Goal: Task Accomplishment & Management: Use online tool/utility

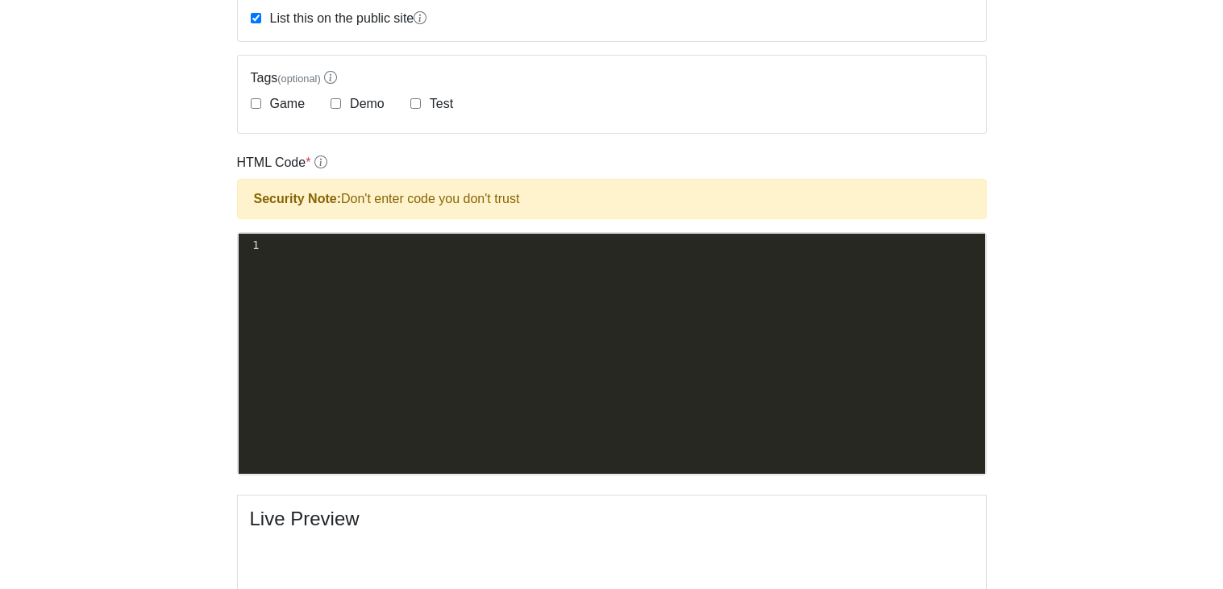
scroll to position [367, 0]
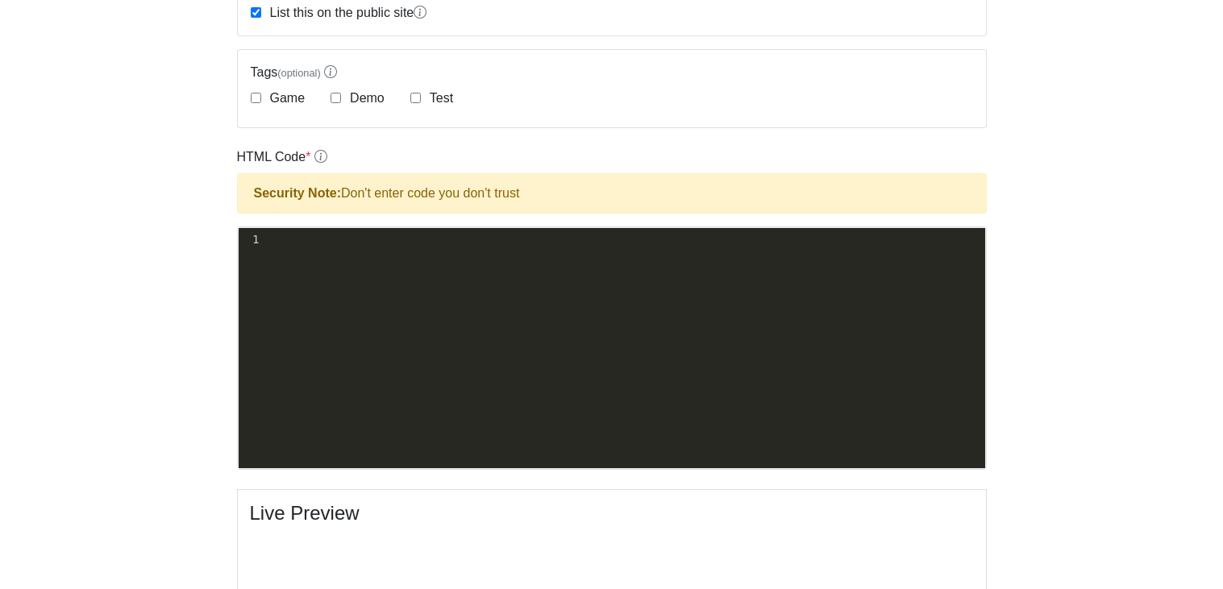
click at [393, 248] on div "xxxxxxxxxx 1 ​" at bounding box center [623, 239] width 723 height 23
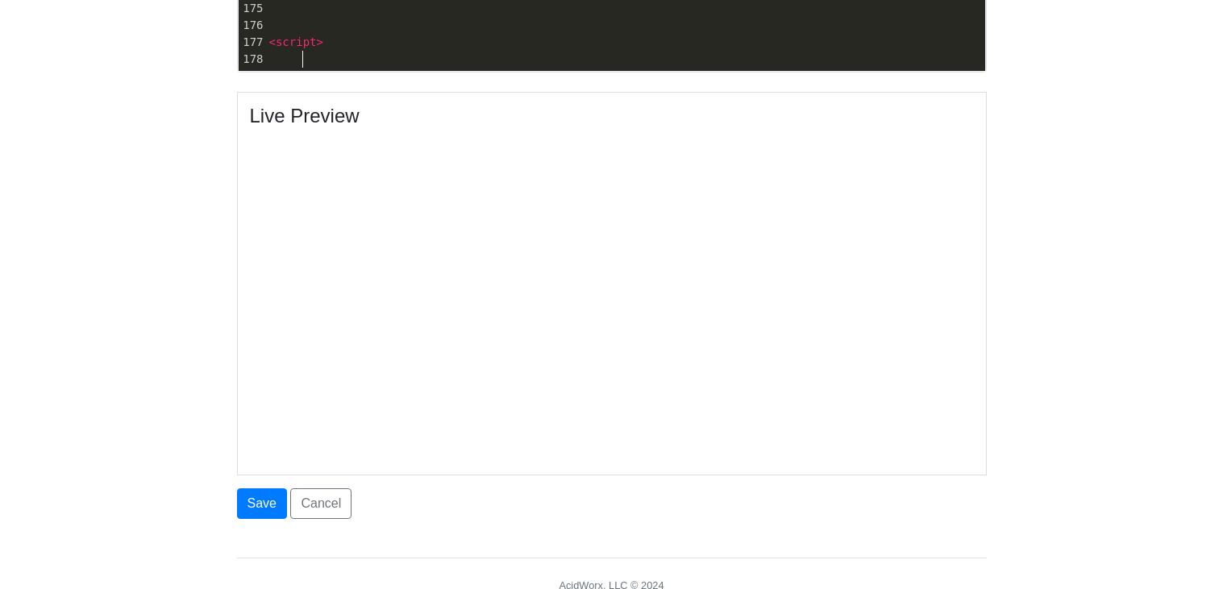
scroll to position [5, 6]
type textarea "sh"
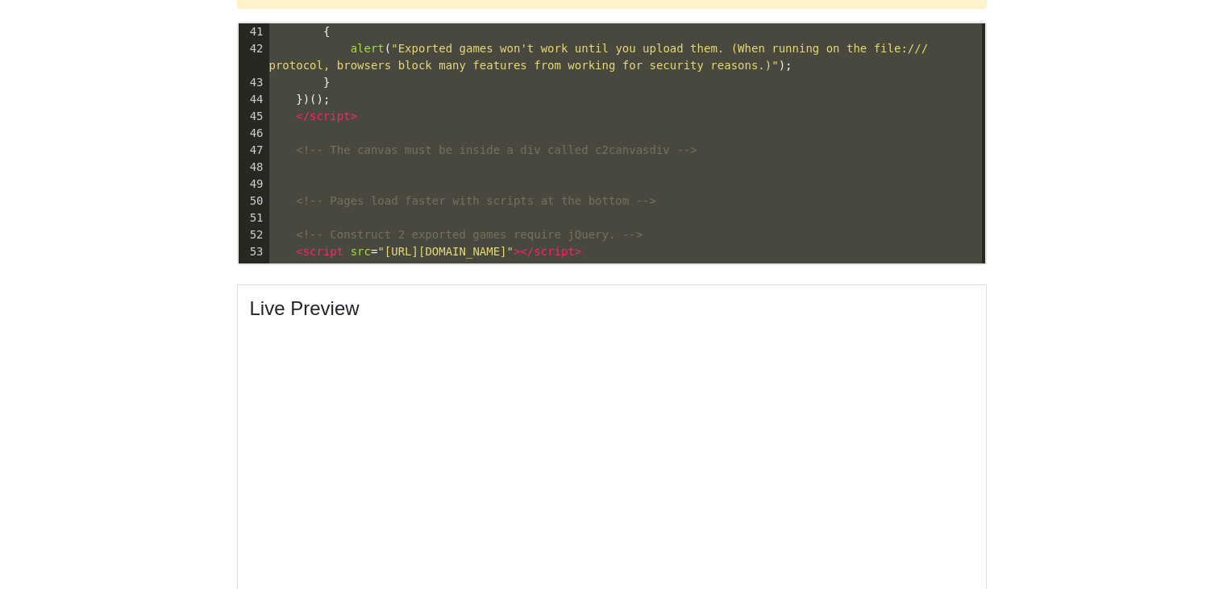
scroll to position [595, 0]
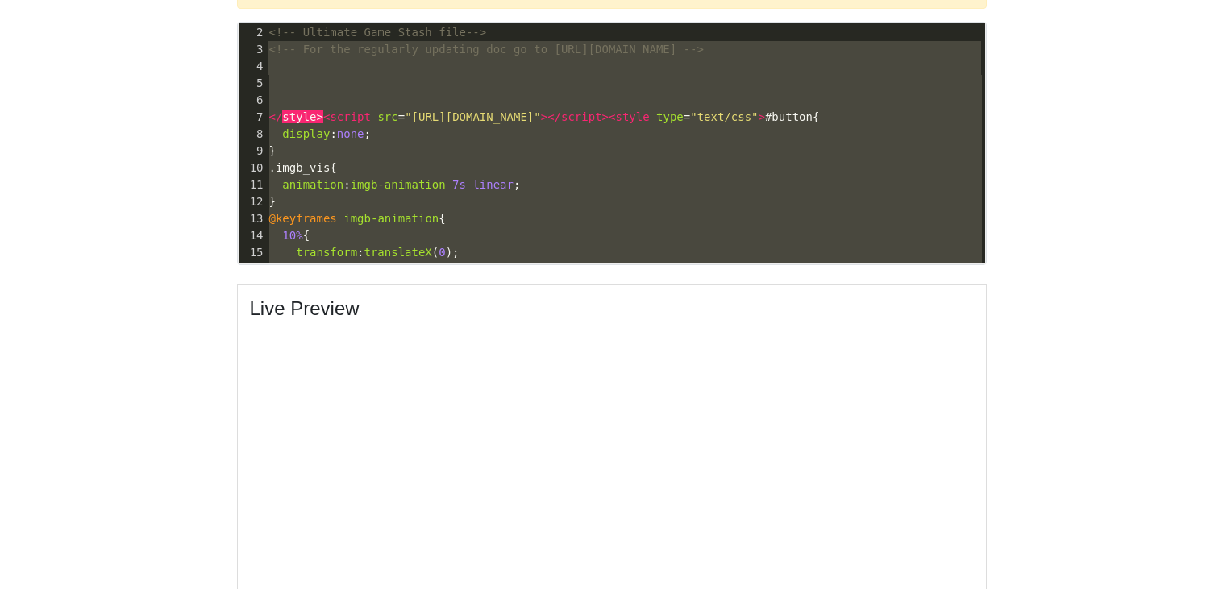
type textarea "<!-- Ultimate Game Stash file--> <!-- For the regularly updating doc go to http…"
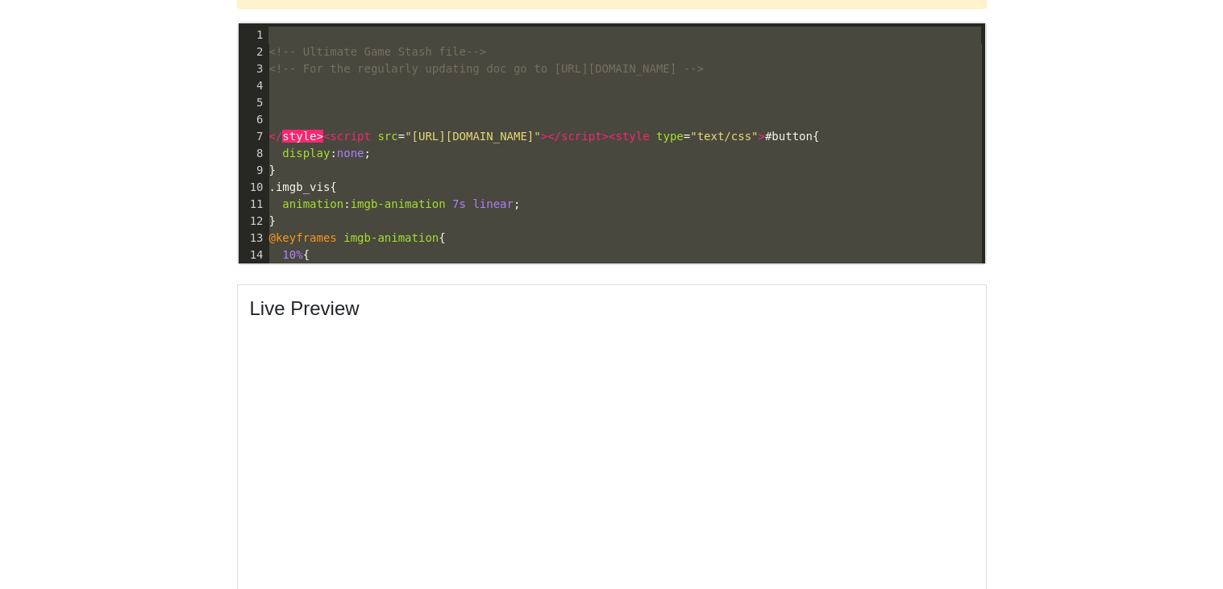
drag, startPoint x: 331, startPoint y: 239, endPoint x: 214, endPoint y: -50, distance: 311.4
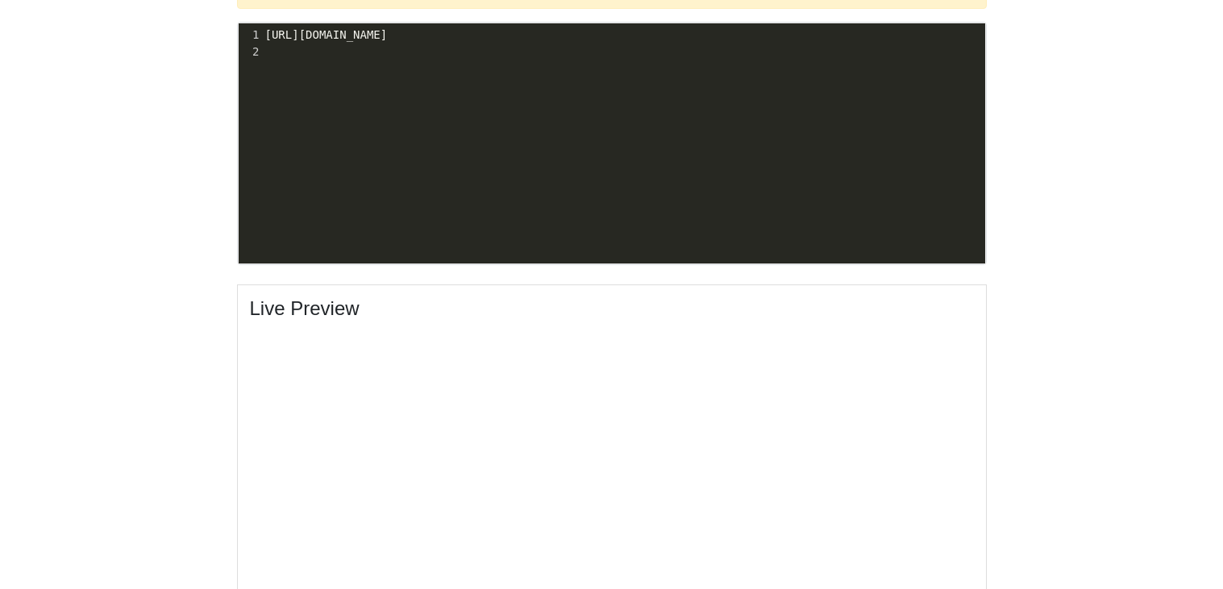
click at [388, 38] on span "https://sites.google.com/view/mangoshark/games-section/cookie-clicker" at bounding box center [326, 34] width 123 height 13
type textarea "games"
click at [388, 38] on span "https://sites.google.com/view/mangoshark/games-section/cookie-clicker" at bounding box center [326, 34] width 123 height 13
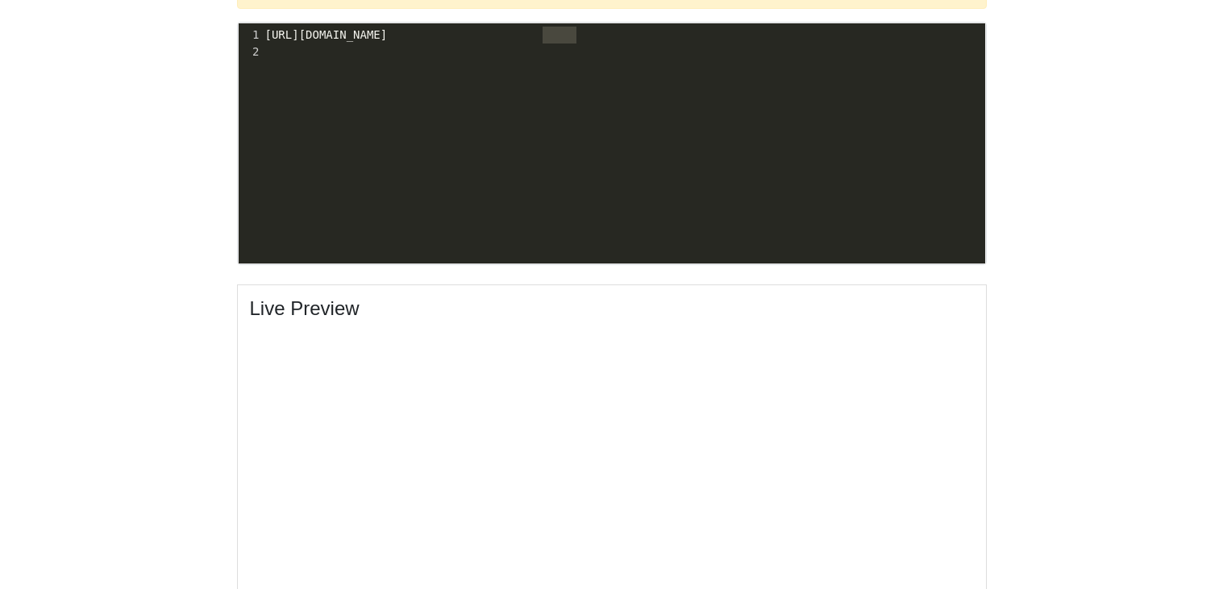
click at [388, 38] on span "https://sites.google.com/view/mangoshark/games-section/cookie-clicker" at bounding box center [326, 34] width 123 height 13
type textarea "https://sites.google.com/view/mangoshark/games-section/cookie-clicker"
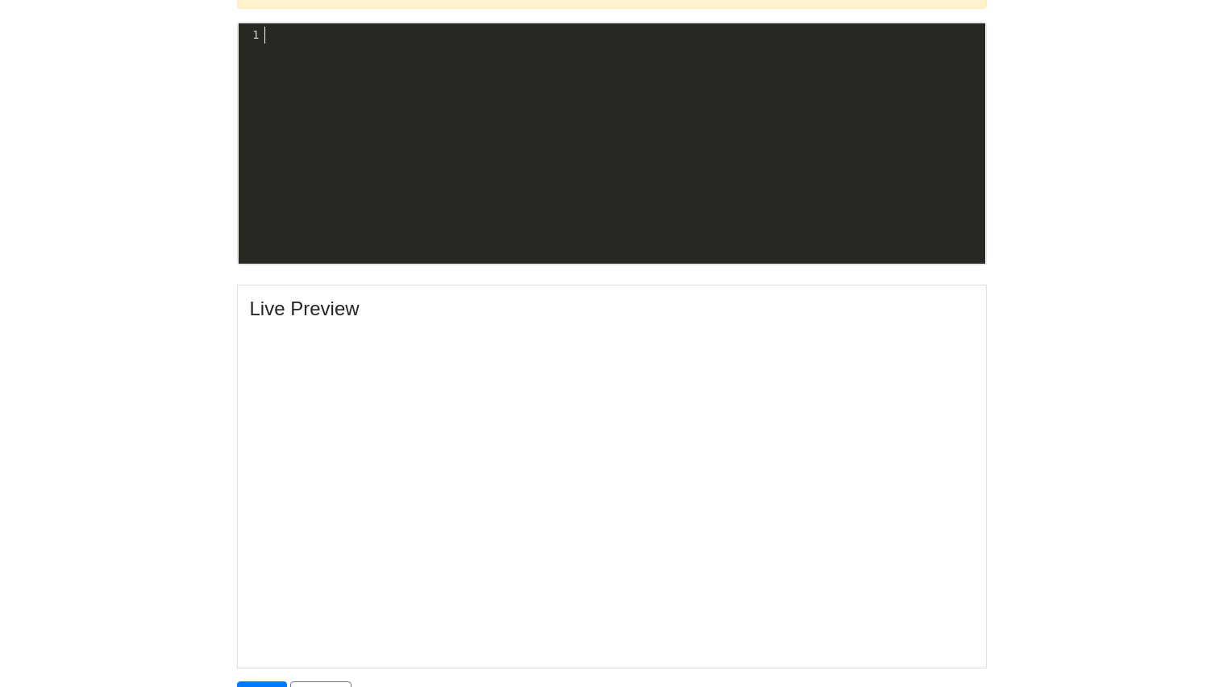
click at [395, 173] on div "x 2 < script > 1" at bounding box center [624, 155] width 771 height 264
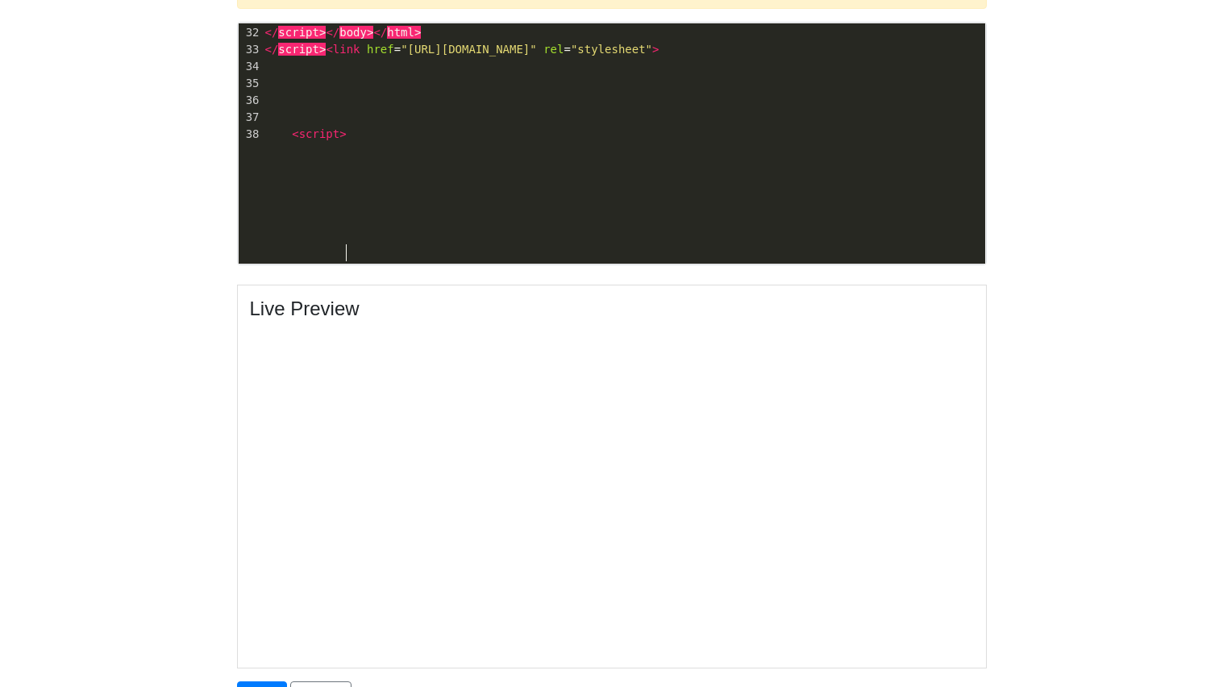
scroll to position [734, 0]
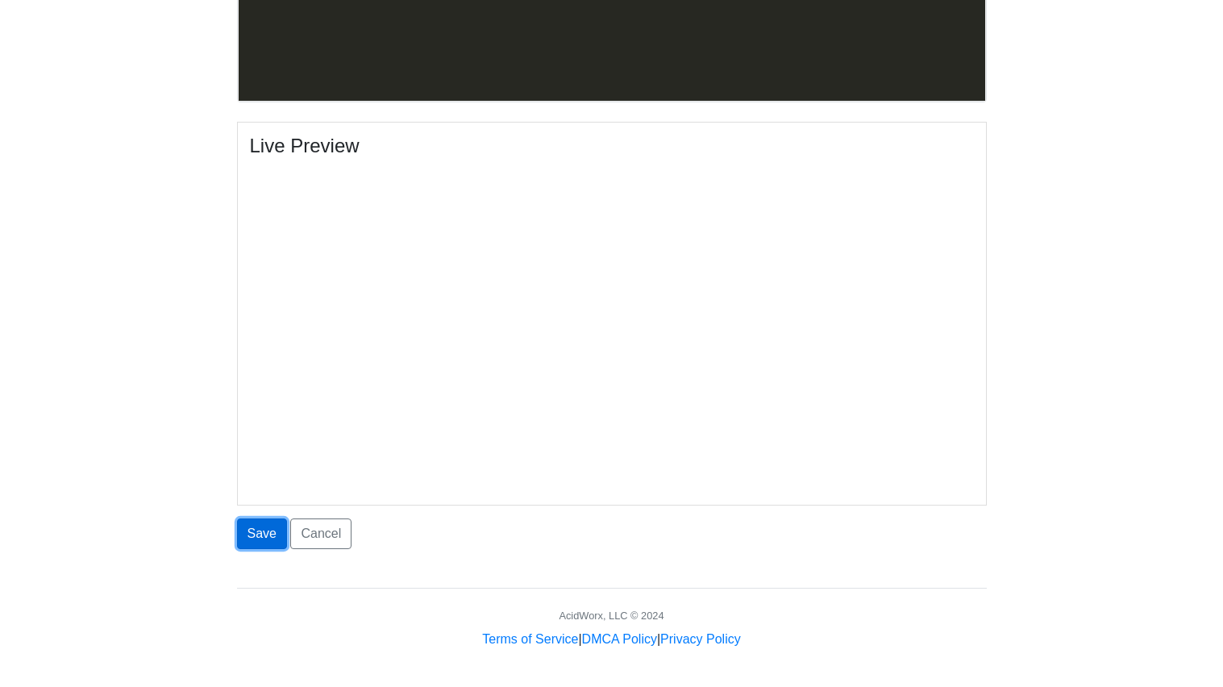
click at [255, 539] on button "Save" at bounding box center [262, 533] width 50 height 31
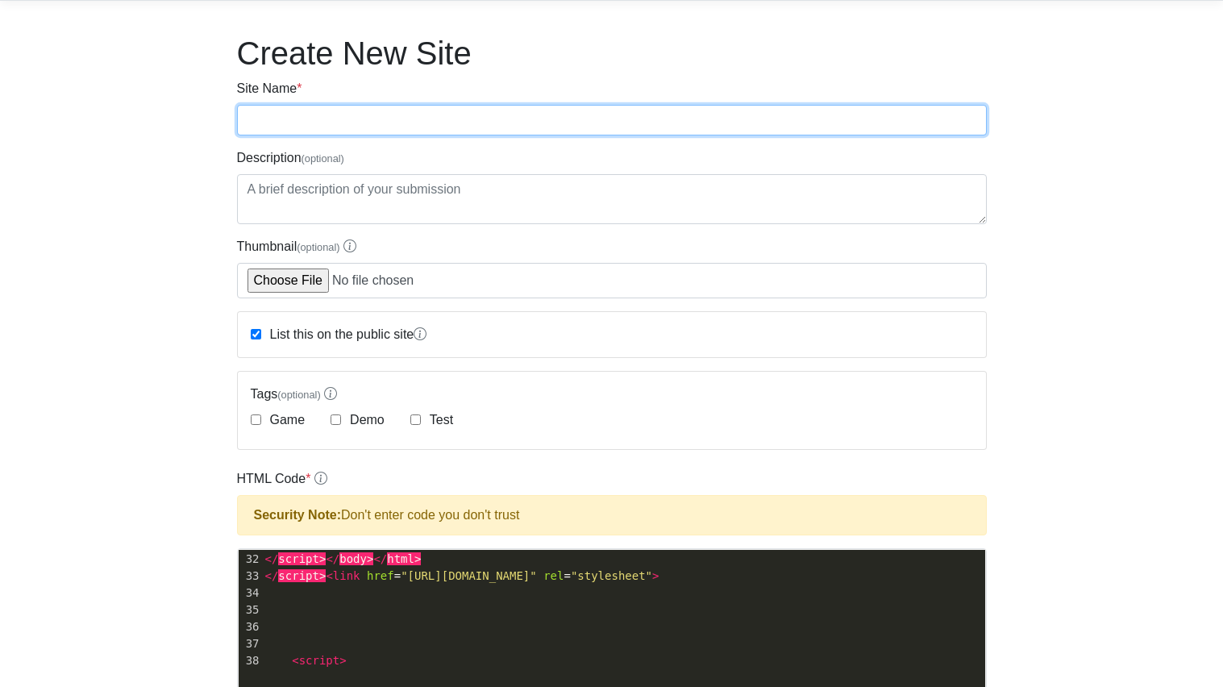
scroll to position [44, 0]
type input "[PERSON_NAME]"
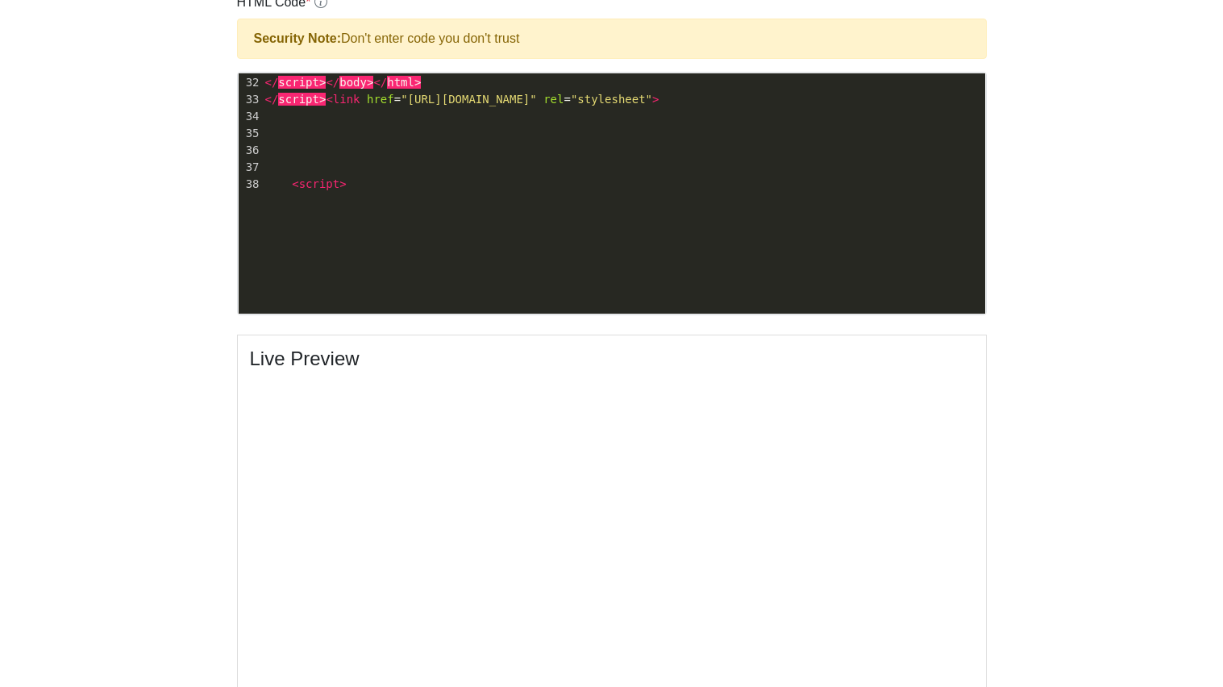
scroll to position [734, 0]
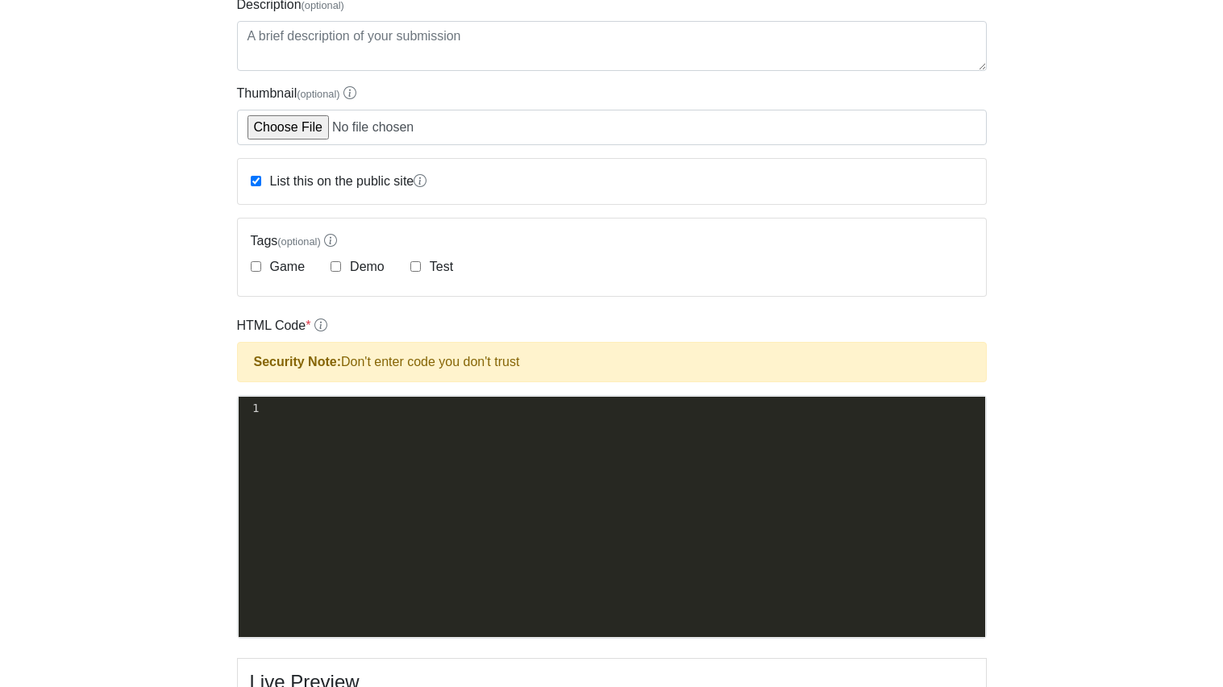
scroll to position [211, 0]
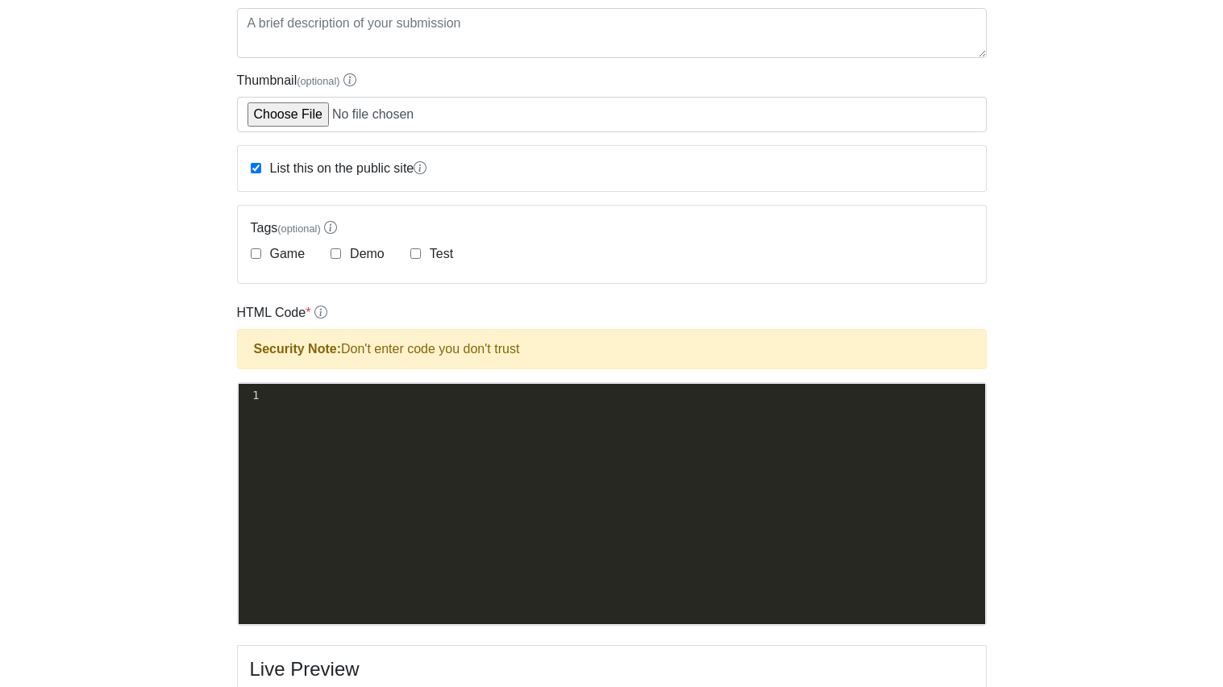
click at [409, 418] on div "xxxxxxxxxx 1 ​" at bounding box center [624, 516] width 771 height 264
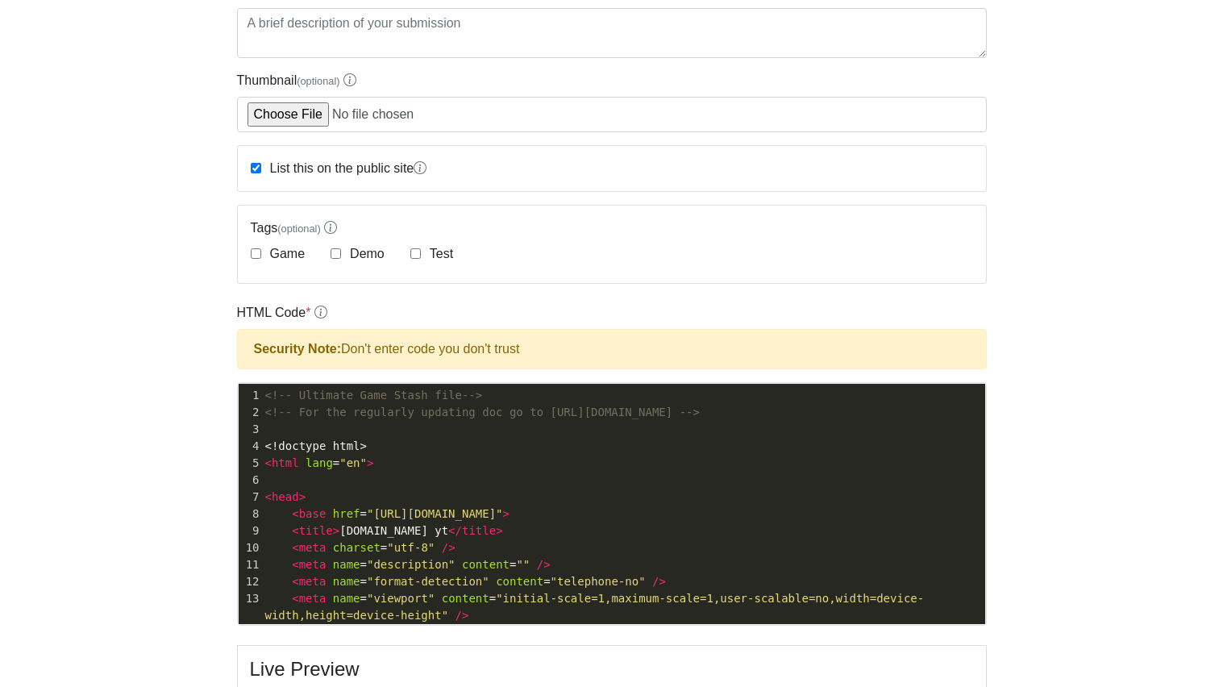
scroll to position [0, 0]
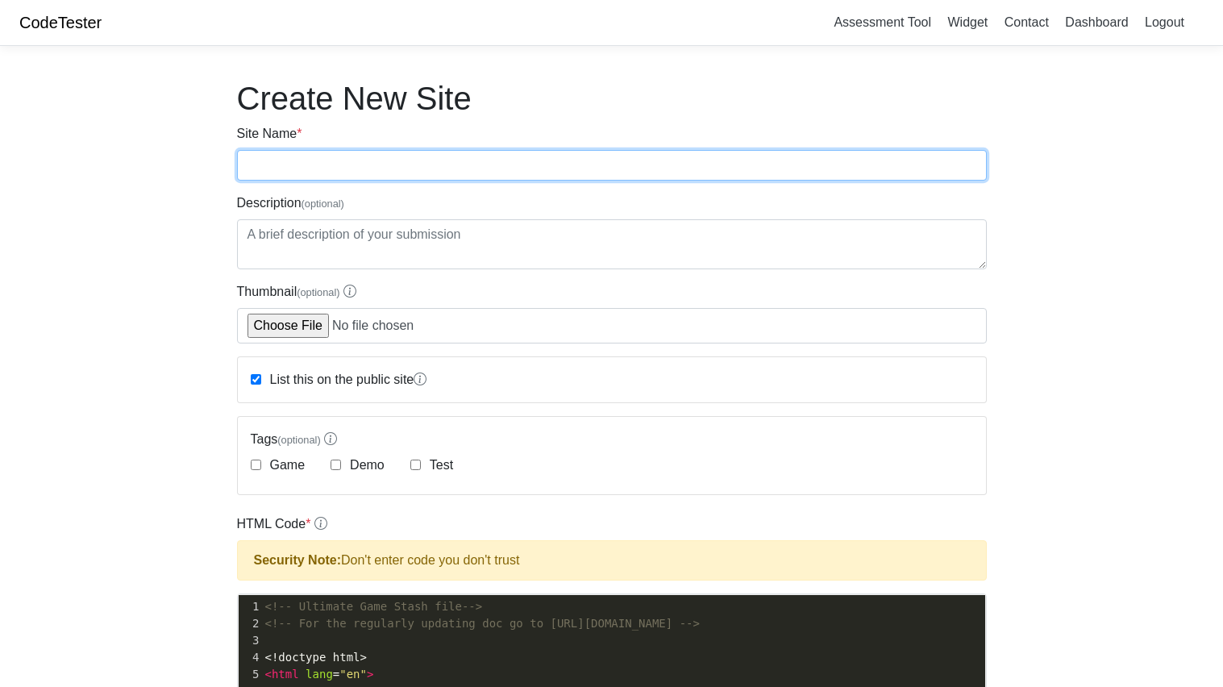
click at [267, 156] on input "Site Name *" at bounding box center [612, 165] width 750 height 31
type input "[PERSON_NAME]"
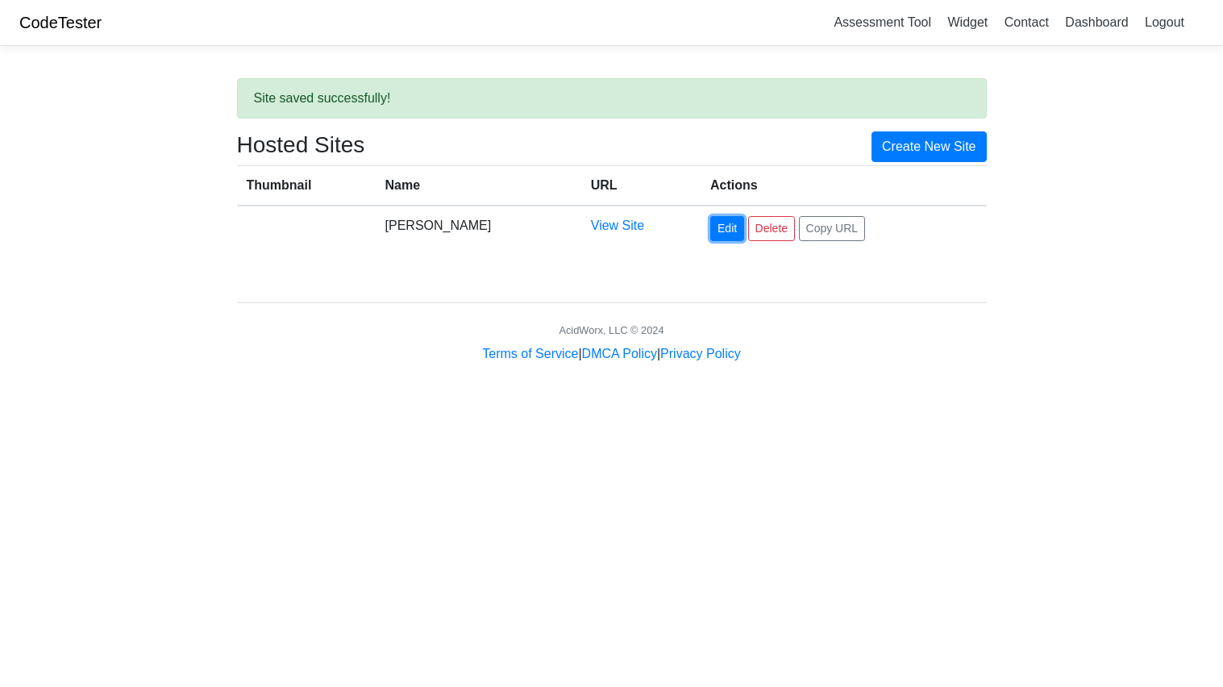
click at [719, 230] on link "Edit" at bounding box center [727, 228] width 34 height 25
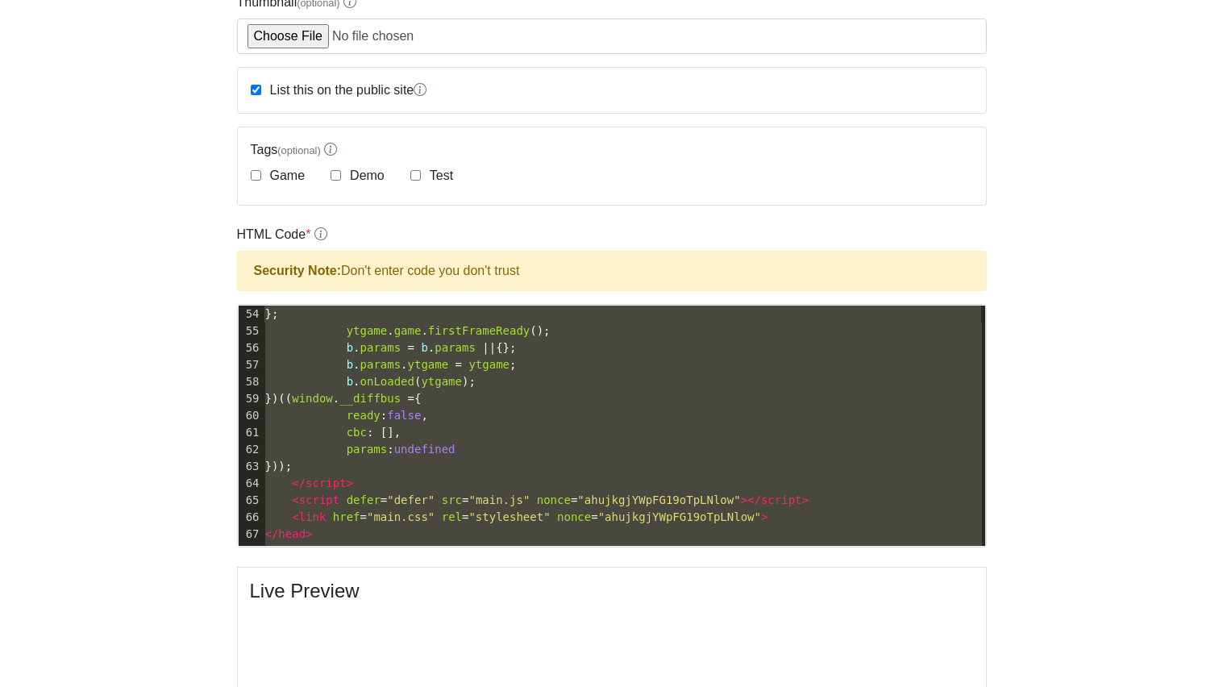
scroll to position [562, 0]
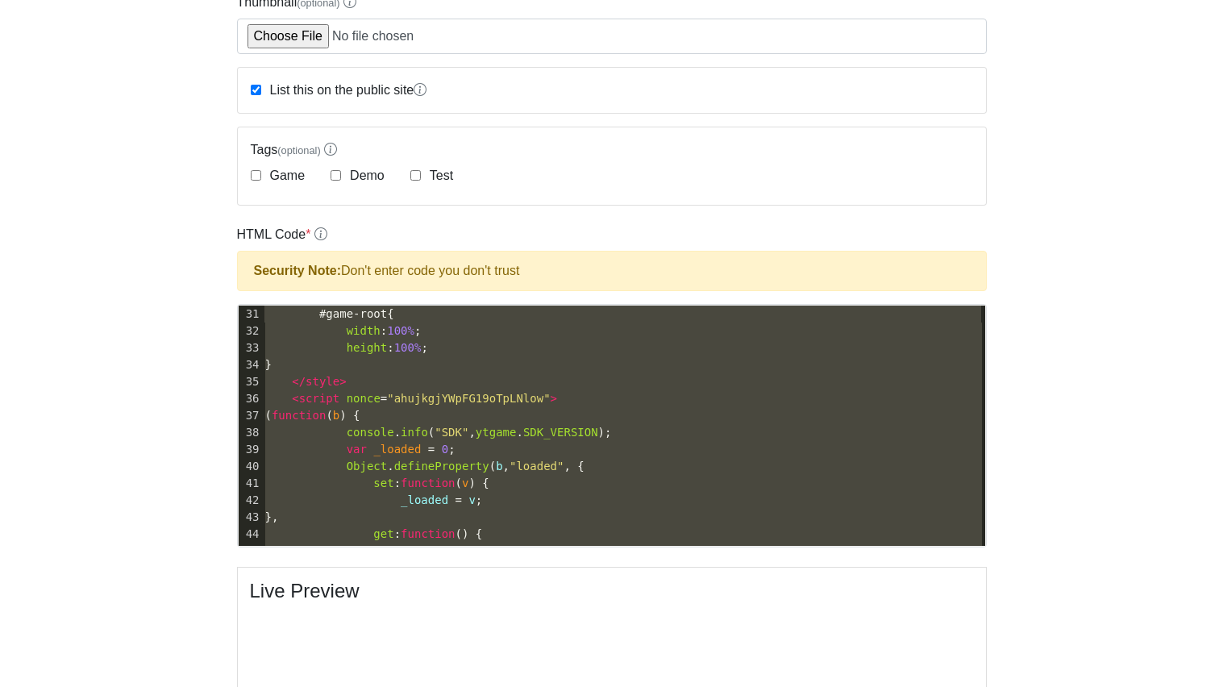
type textarea "<!-- Ultimate Game Stash file--> <!-- For the regularly updating doc go to http…"
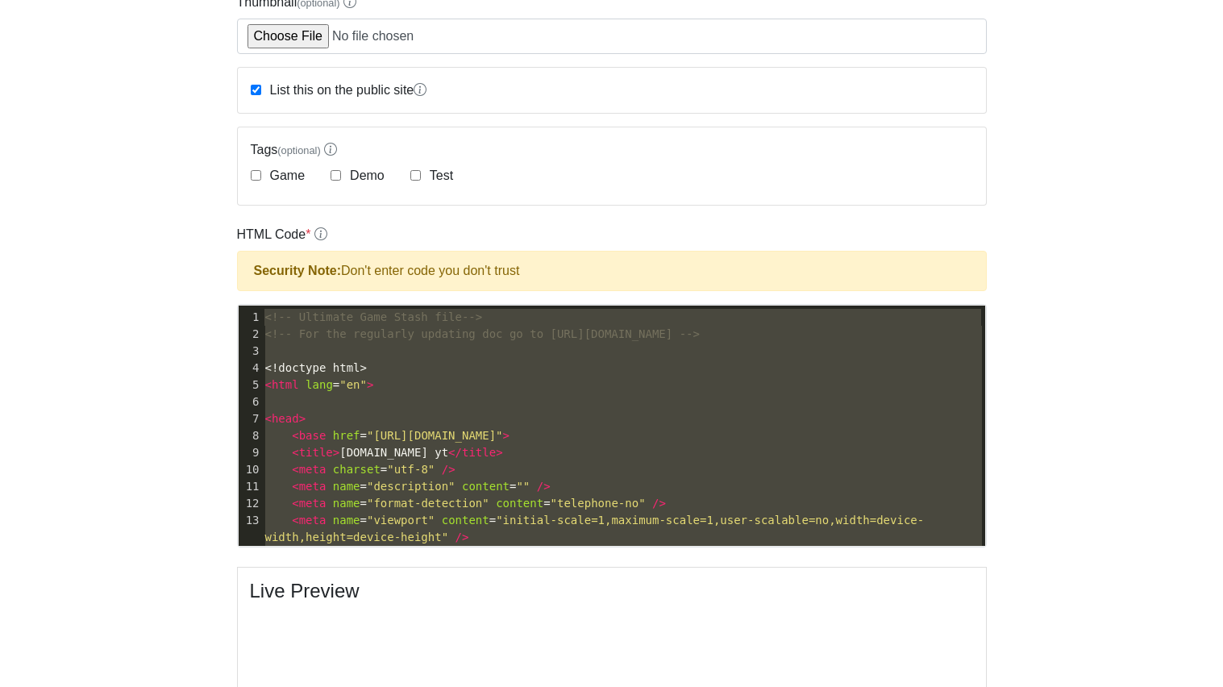
drag, startPoint x: 320, startPoint y: 531, endPoint x: 193, endPoint y: 185, distance: 369.1
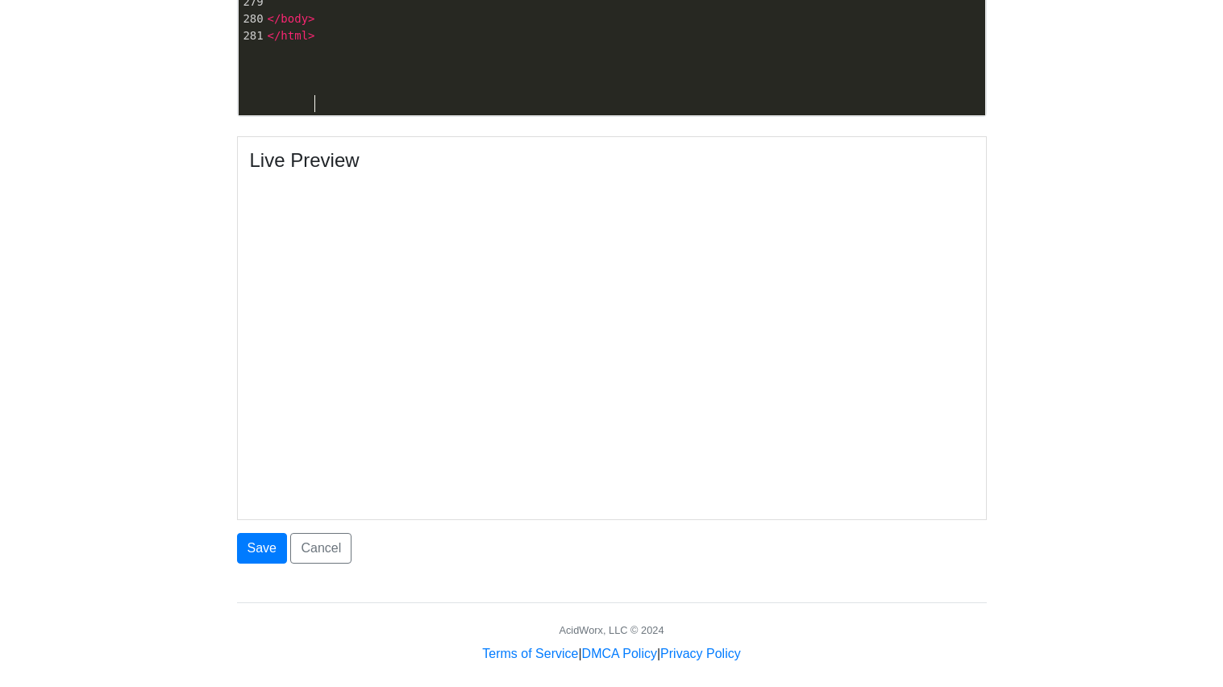
scroll to position [734, 0]
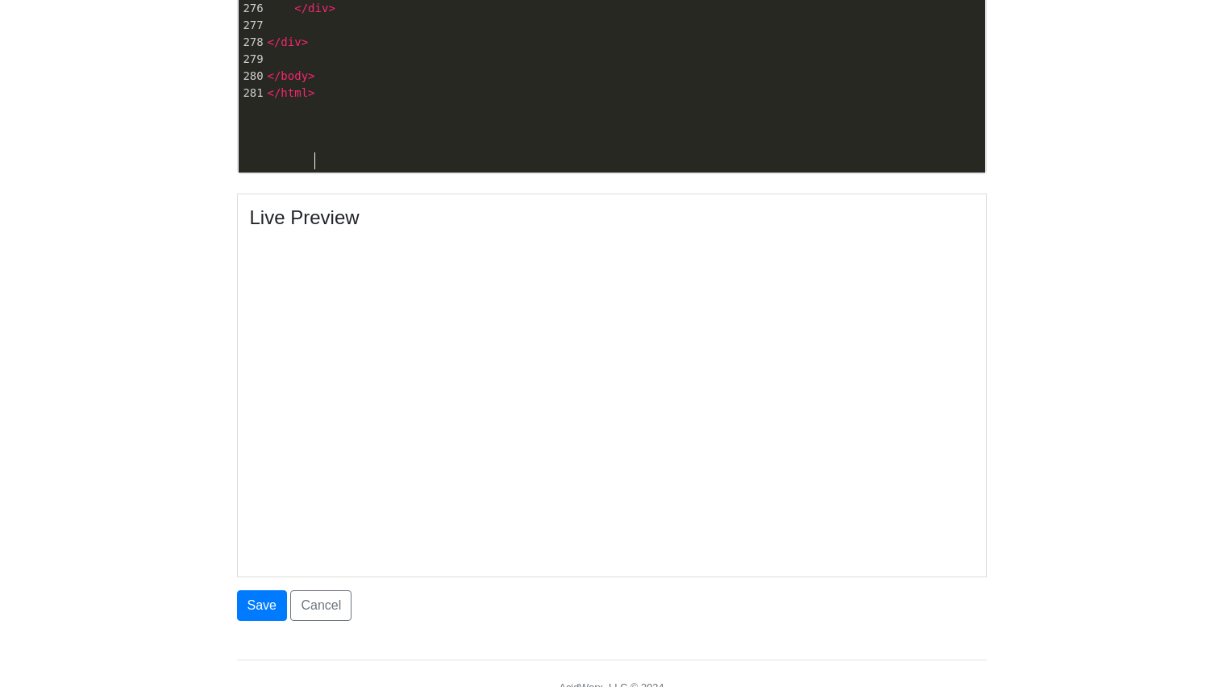
scroll to position [595, 0]
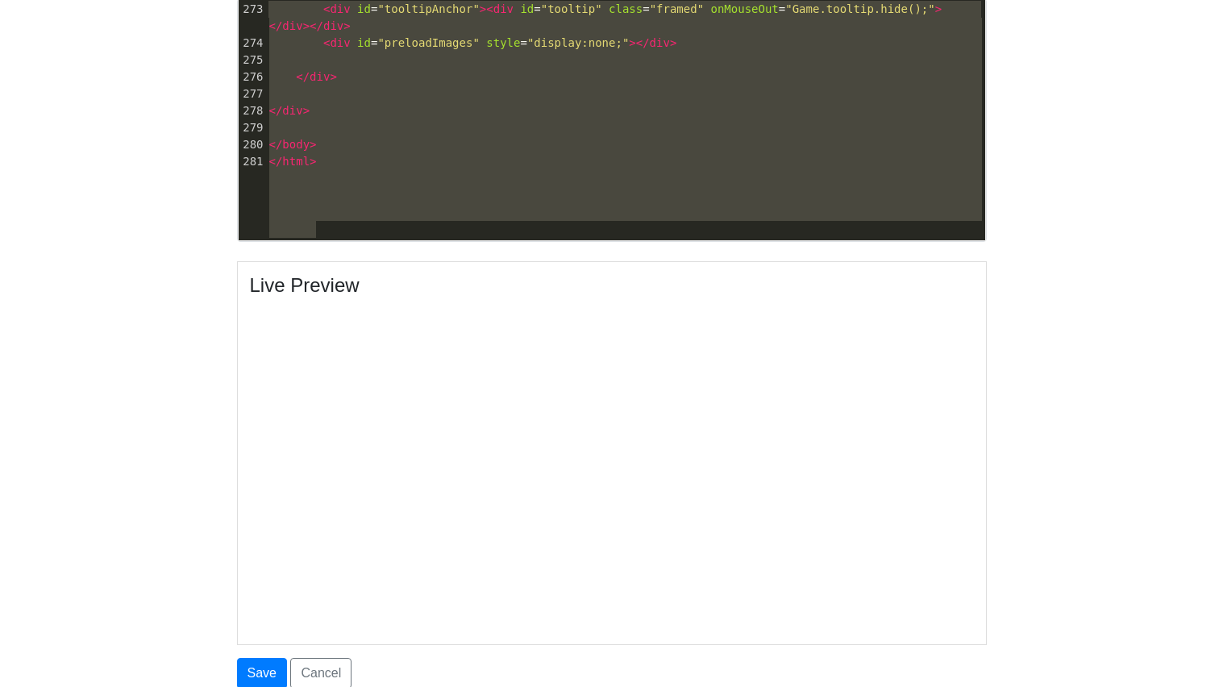
drag, startPoint x: 342, startPoint y: 160, endPoint x: 164, endPoint y: 58, distance: 205.5
click at [164, 58] on body "CodeTester Assessment Tool Widget Contact Dashboard Logout Edit Carson Hansen S…" at bounding box center [611, 97] width 1223 height 1384
type textarea "<div id="tooltipAnchor"><div id="tooltip" class="framed" onMouseOut="Game.toolt…"
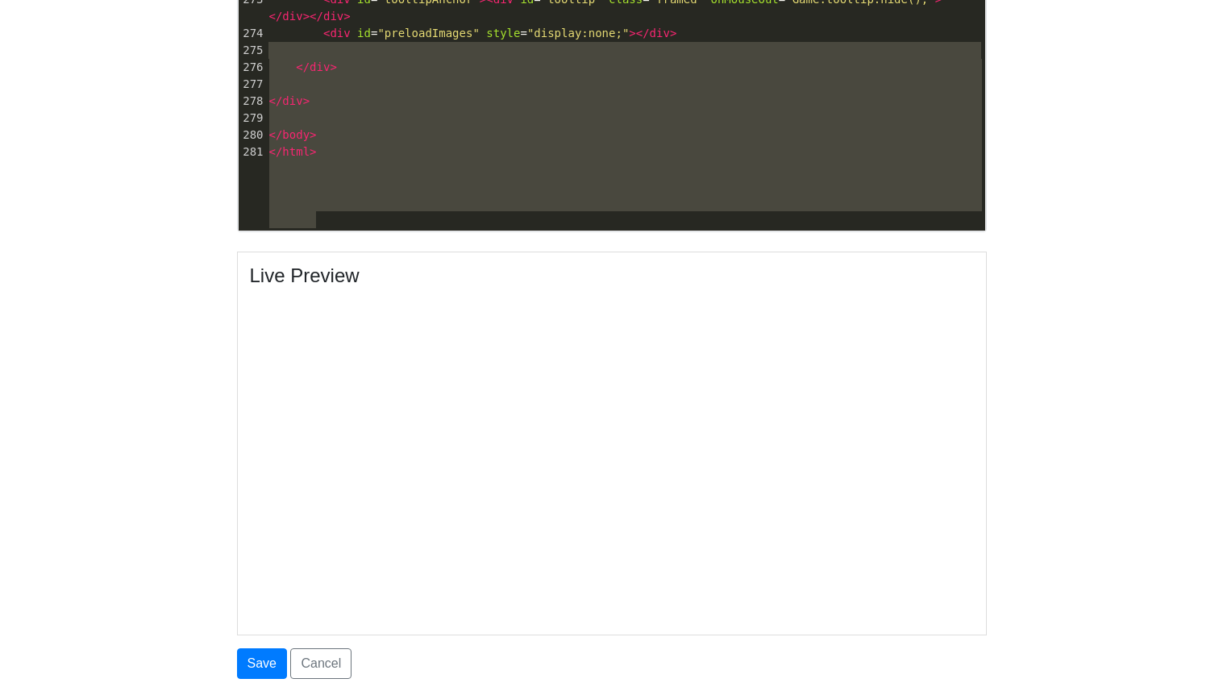
scroll to position [597, 0]
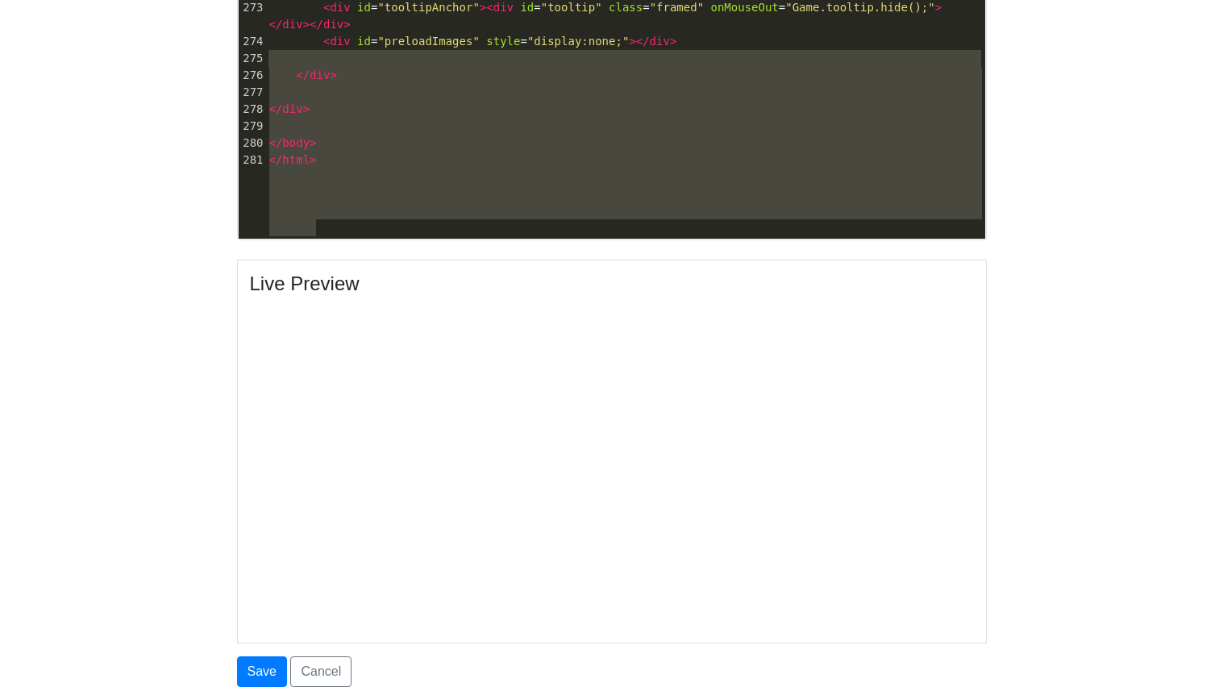
click at [335, 169] on pre "</ html >" at bounding box center [625, 160] width 719 height 17
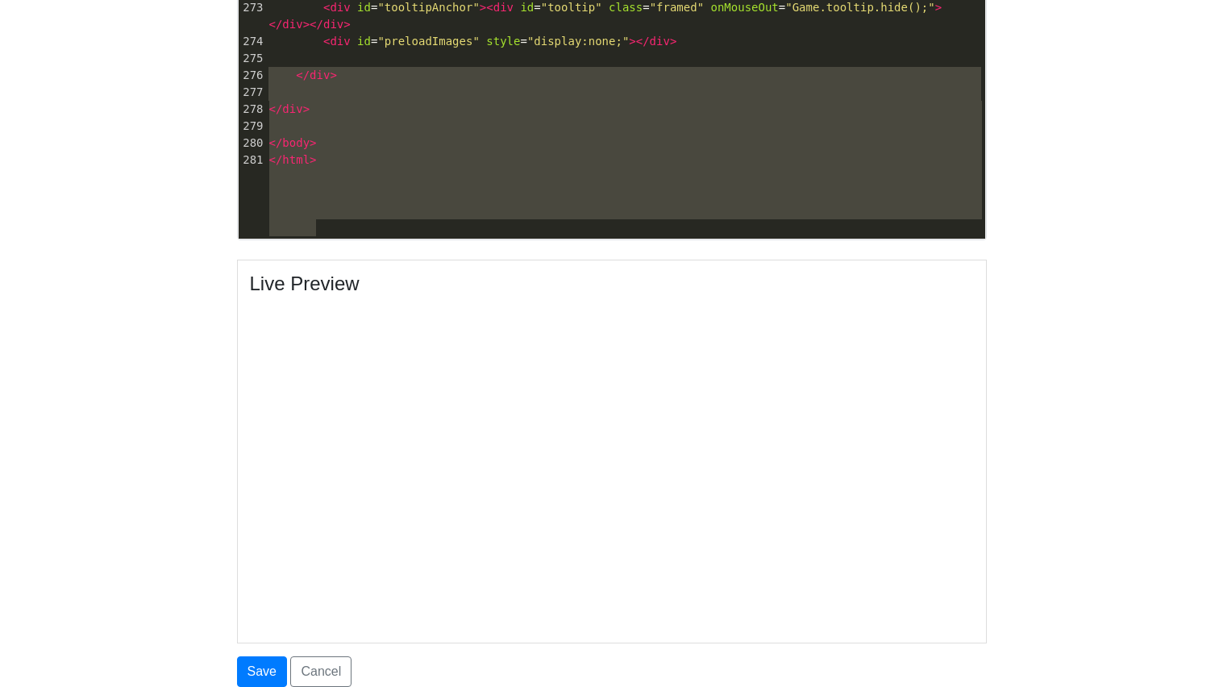
type textarea "</div> <!-- /ad --> </div> <div id="tooltipAnchor"><div id="tooltip" class="fra…"
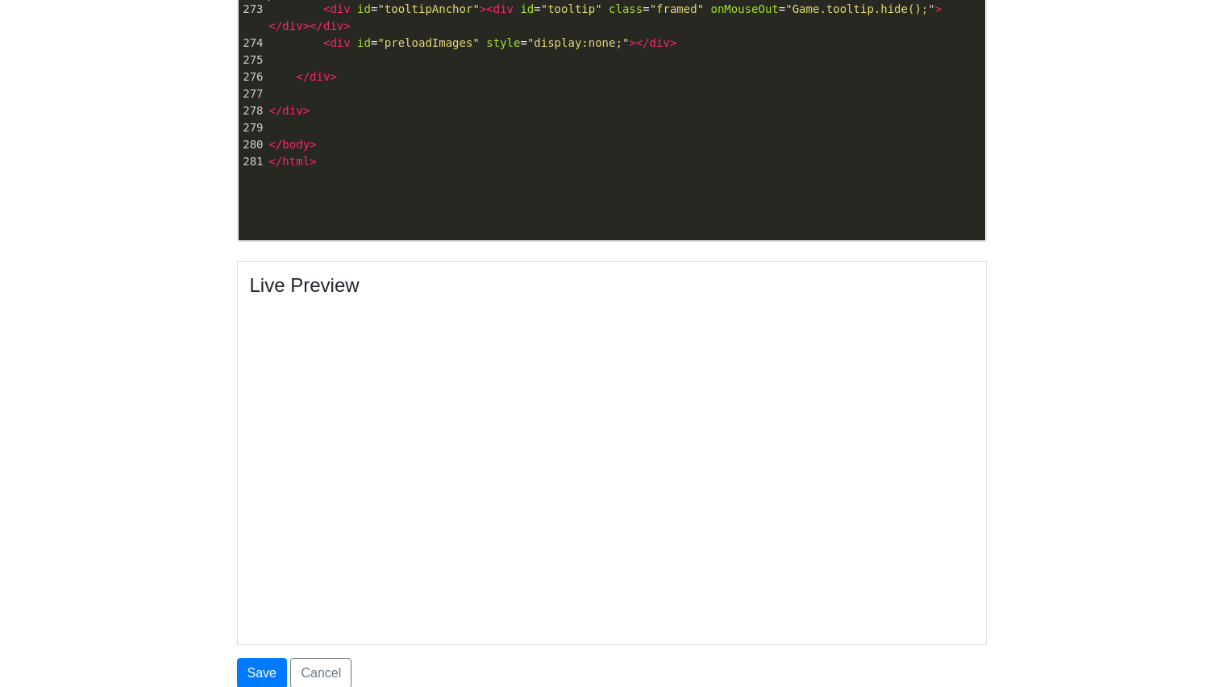
scroll to position [4726, 0]
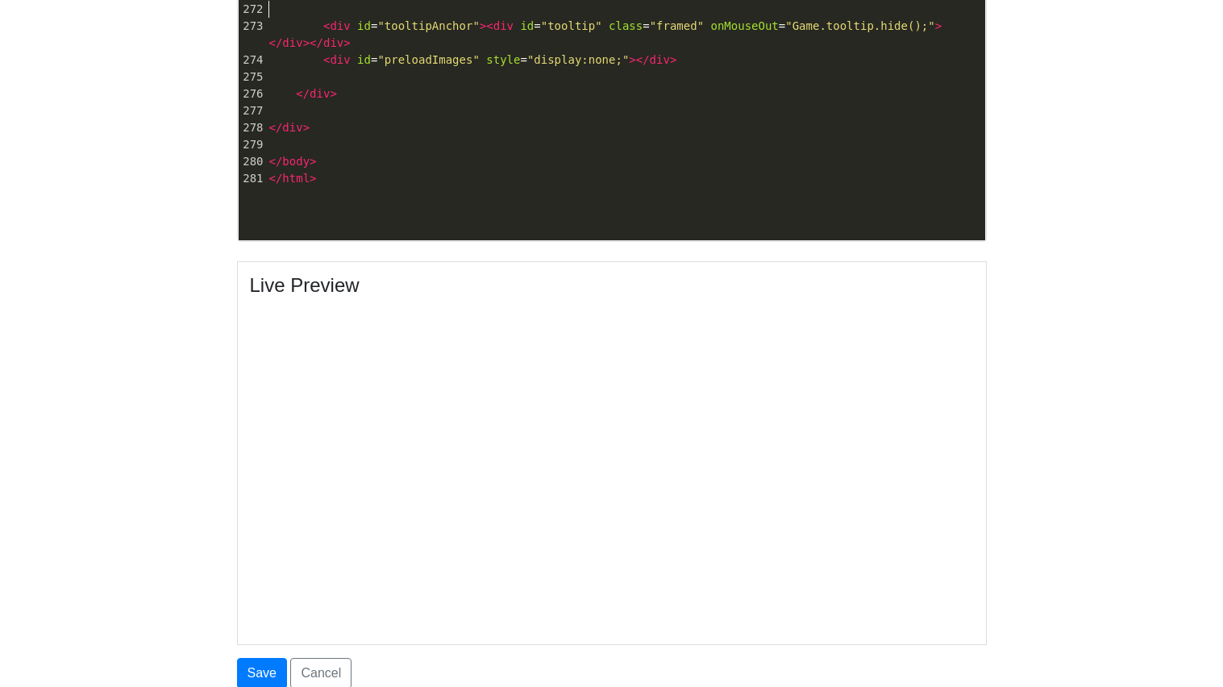
drag, startPoint x: 335, startPoint y: 227, endPoint x: 303, endPoint y: 0, distance: 228.8
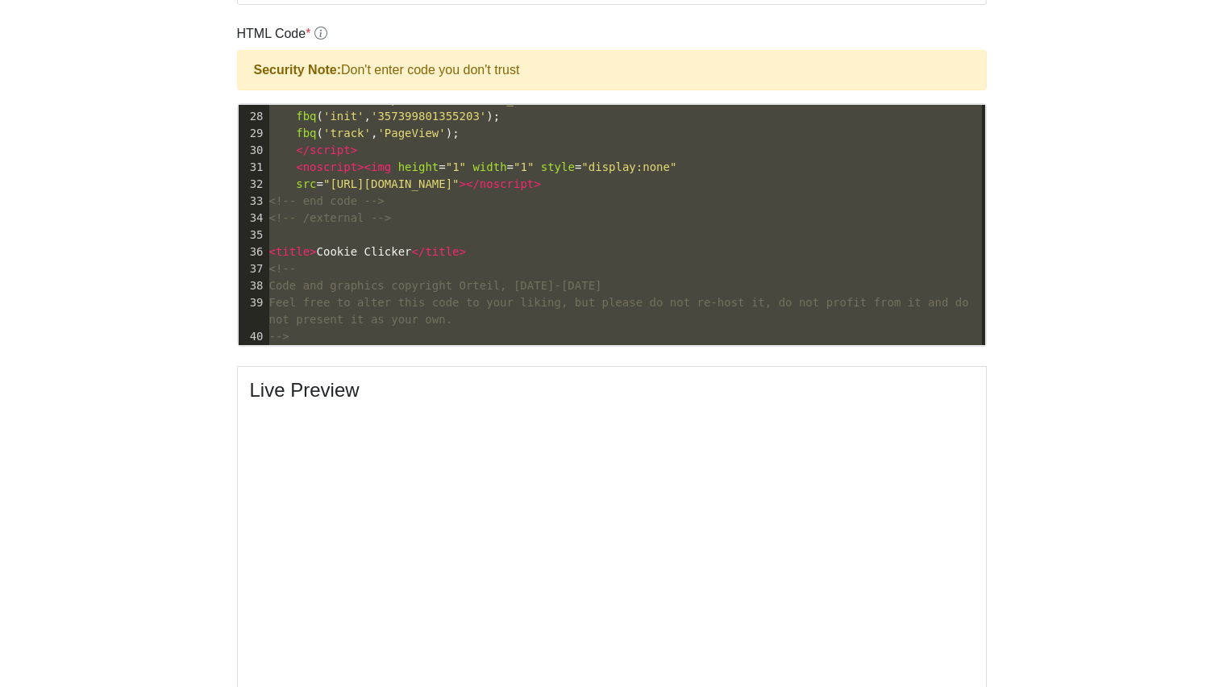
scroll to position [0, 0]
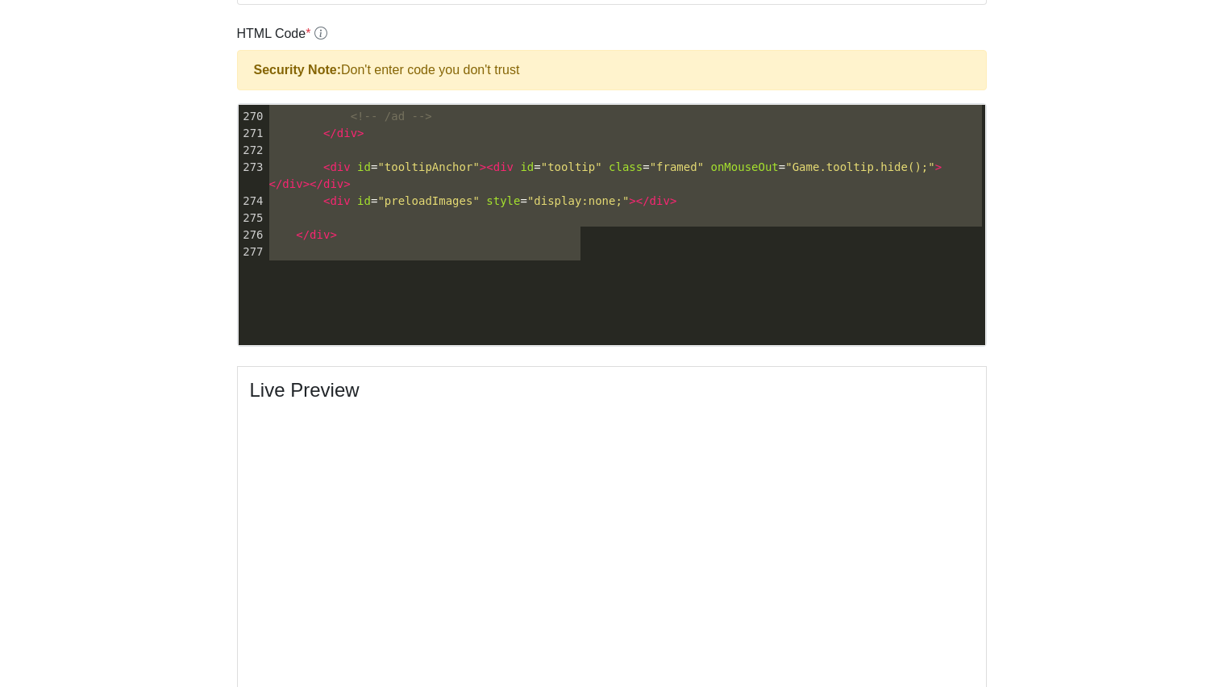
type textarea "<!DOCTYPE html> <!-- Ultimate Game Stash file--> <!-- For the regularly updatin…"
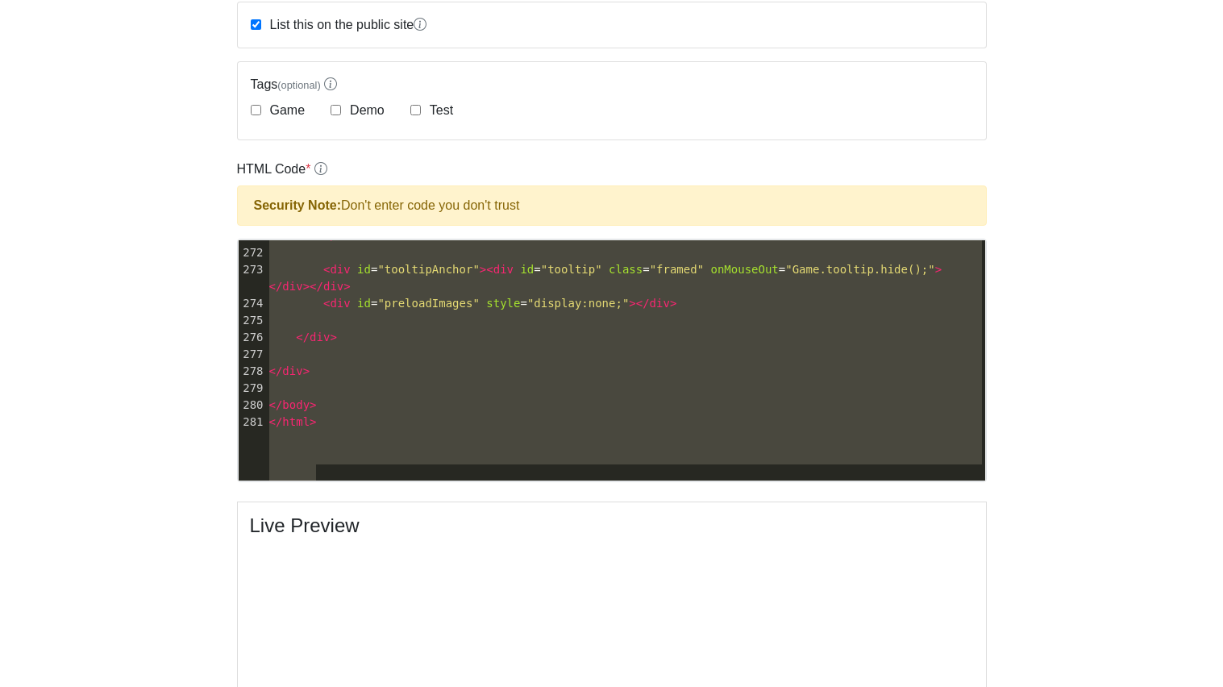
type textarea "<!DOCTYPE html> <!-- Ultimate Game Stash file--> <!-- For the regularly updatin…"
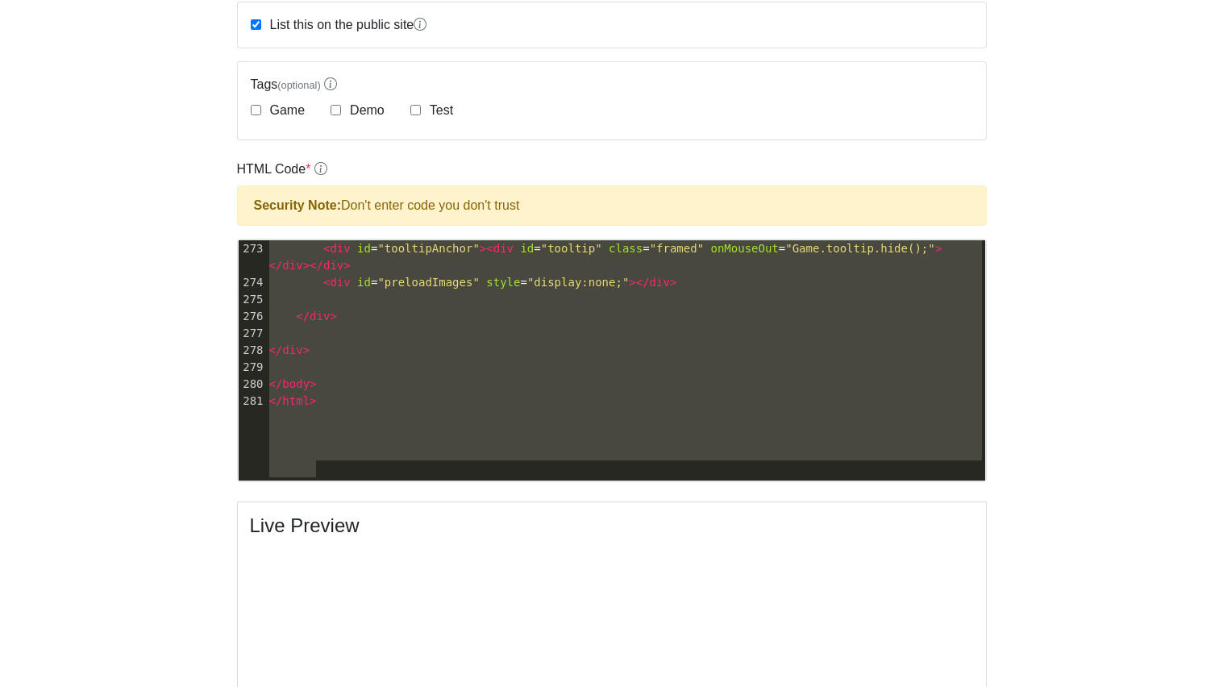
drag, startPoint x: 267, startPoint y: 248, endPoint x: 565, endPoint y: 529, distance: 409.5
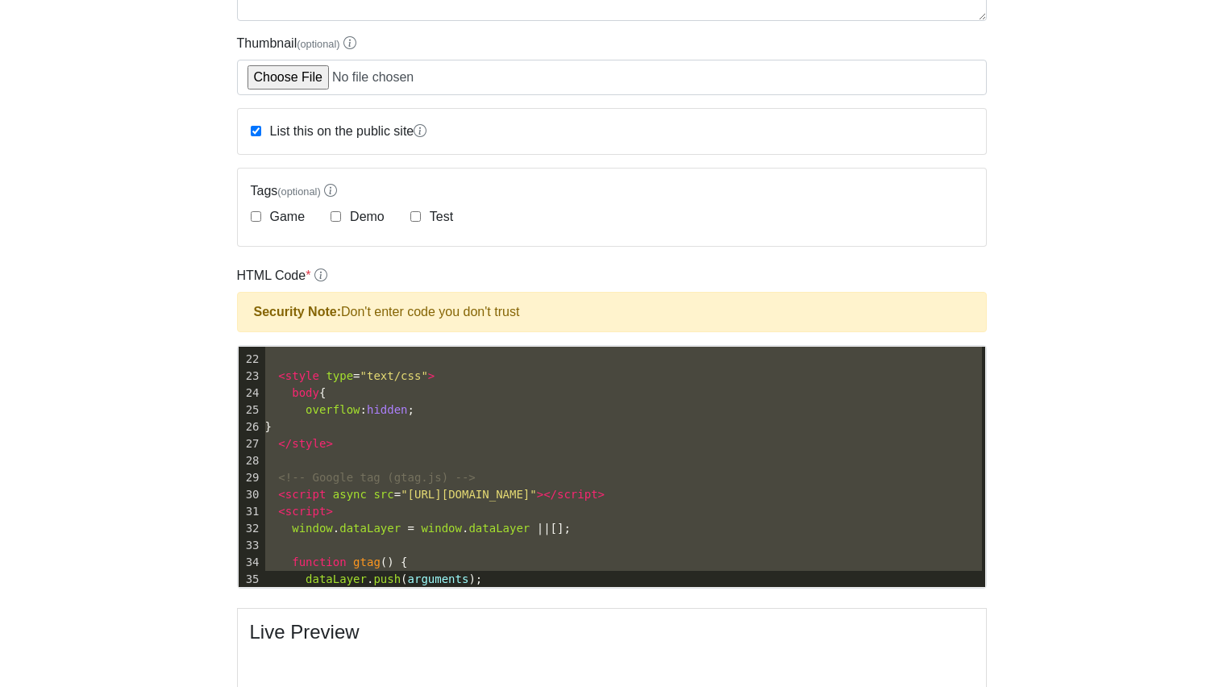
scroll to position [372, 0]
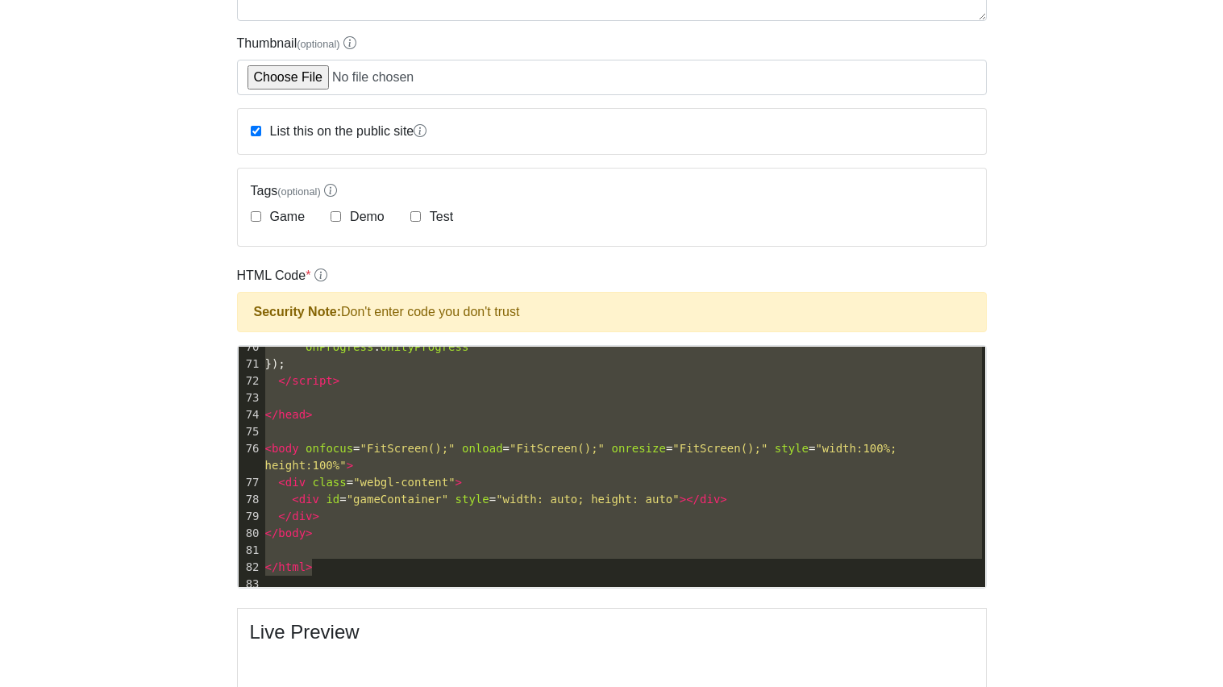
type textarea "<!DOCTYPE html> <!-- Ultimate Game Stash file--> <!-- For the regularly updatin…"
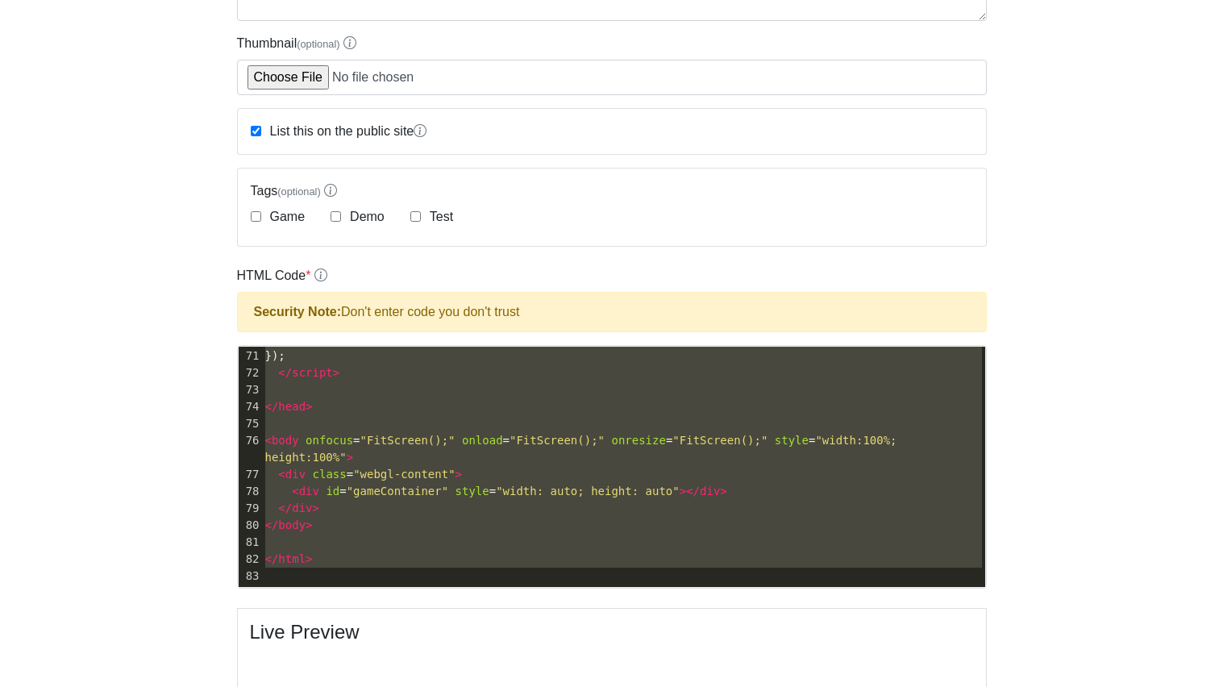
drag, startPoint x: 262, startPoint y: 352, endPoint x: 447, endPoint y: 596, distance: 306.7
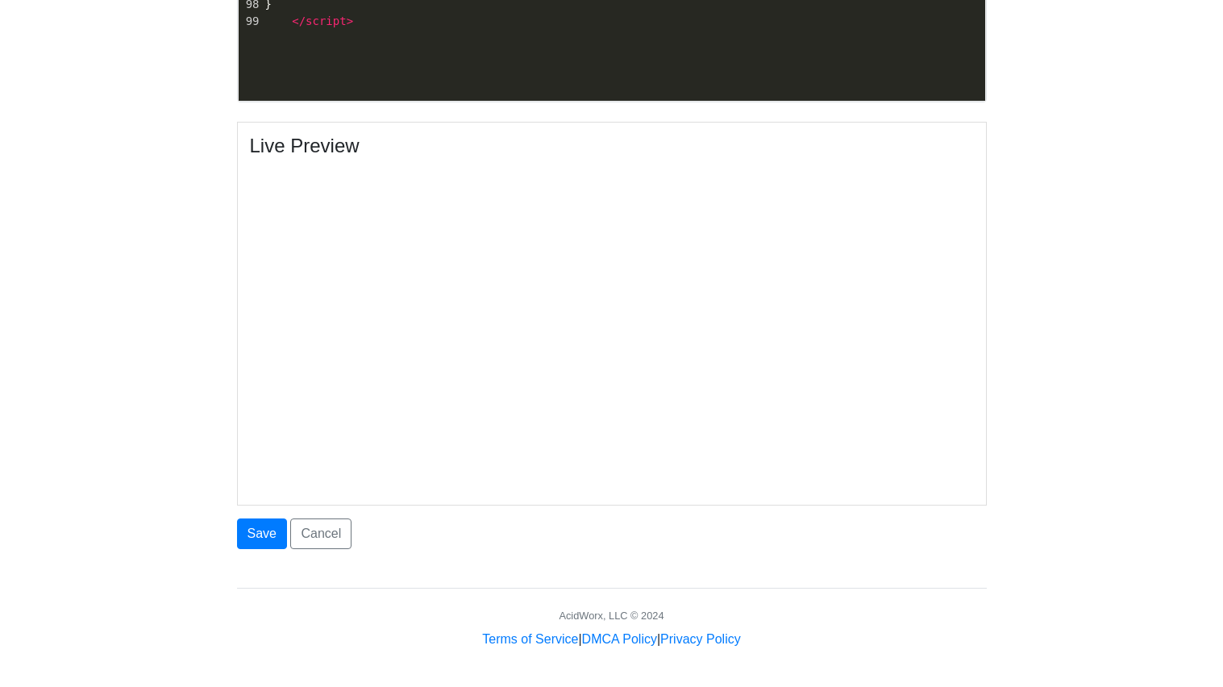
click at [381, 30] on pre "</ script >" at bounding box center [623, 21] width 723 height 17
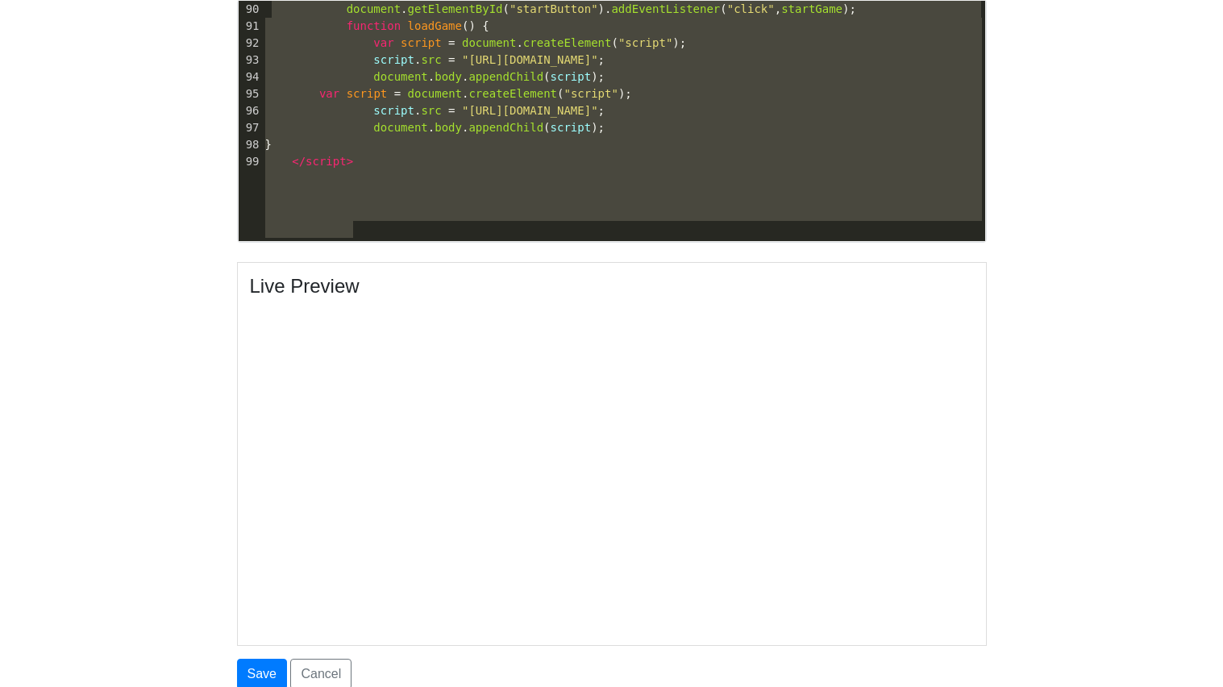
type textarea "} document.getElementById("startButton").addEventListener("click", startGame); …"
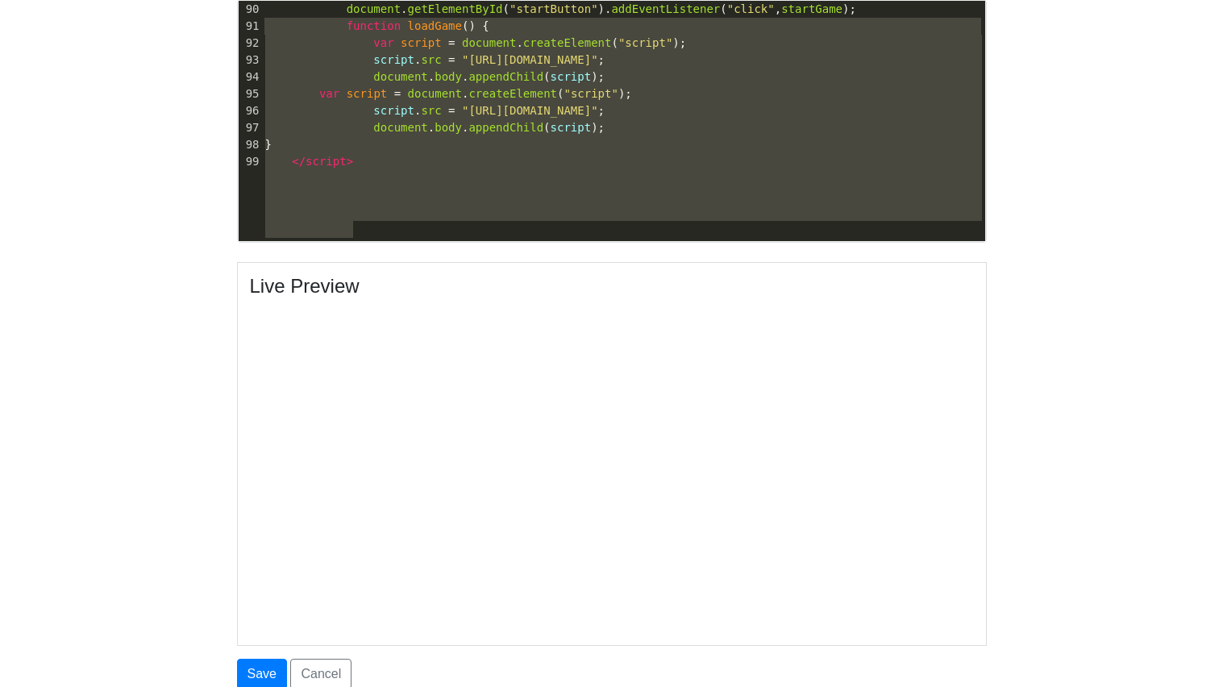
drag, startPoint x: 381, startPoint y: 86, endPoint x: 253, endPoint y: 23, distance: 142.8
click at [113, 129] on body "CodeTester Assessment Tool Widget Contact Dashboard Logout Edit Carson Hansen S…" at bounding box center [611, 98] width 1223 height 1384
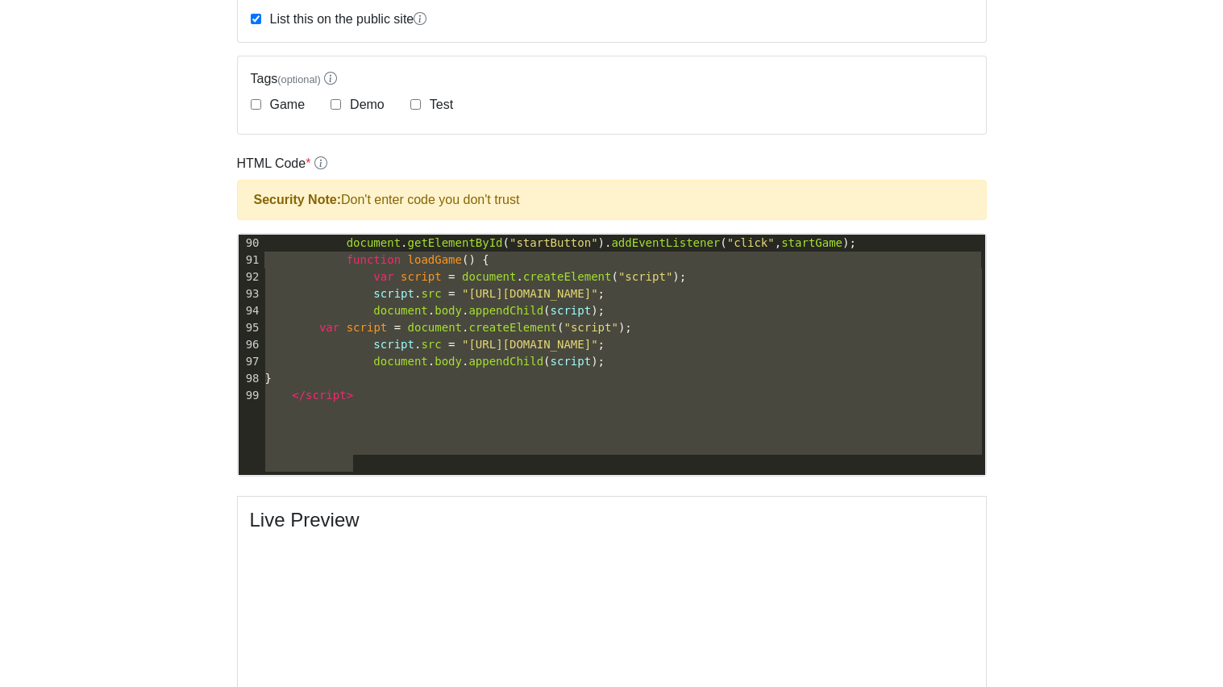
click at [318, 249] on span "document . getElementById ( "startButton" ). addEventListener ( "click" , start…" at bounding box center [560, 242] width 591 height 13
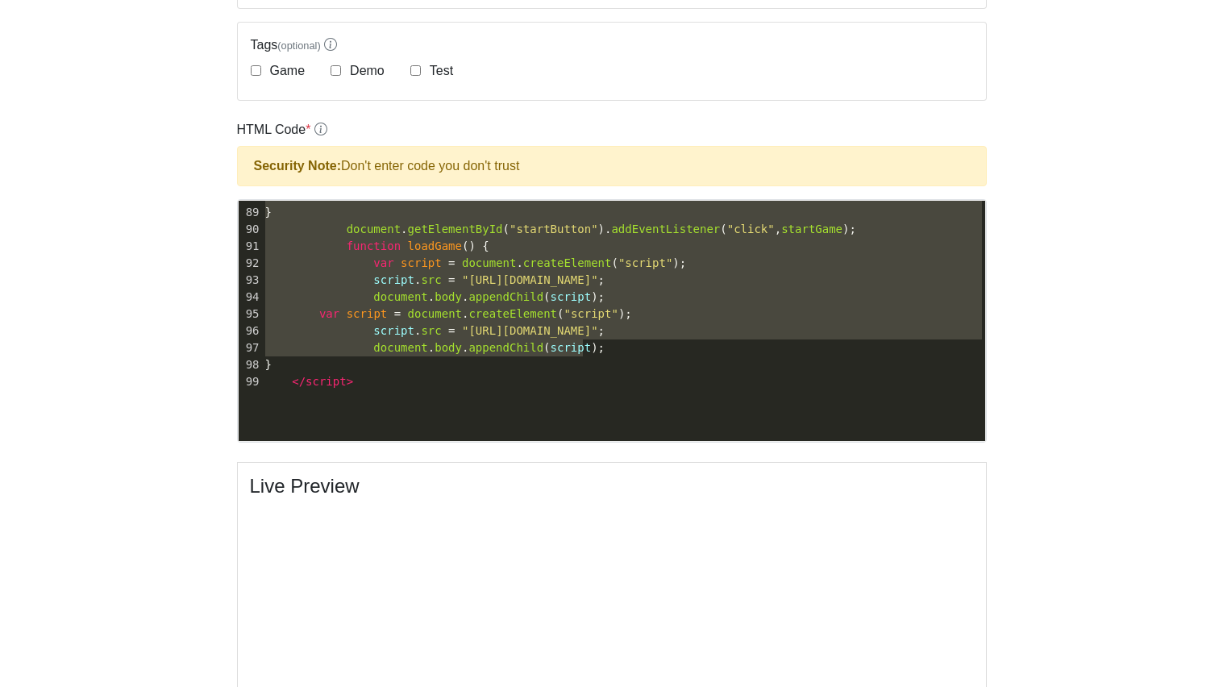
type textarea "<html> <!-- Ultimate Game Stash file--> <!-- For the regularly updating doc go …"
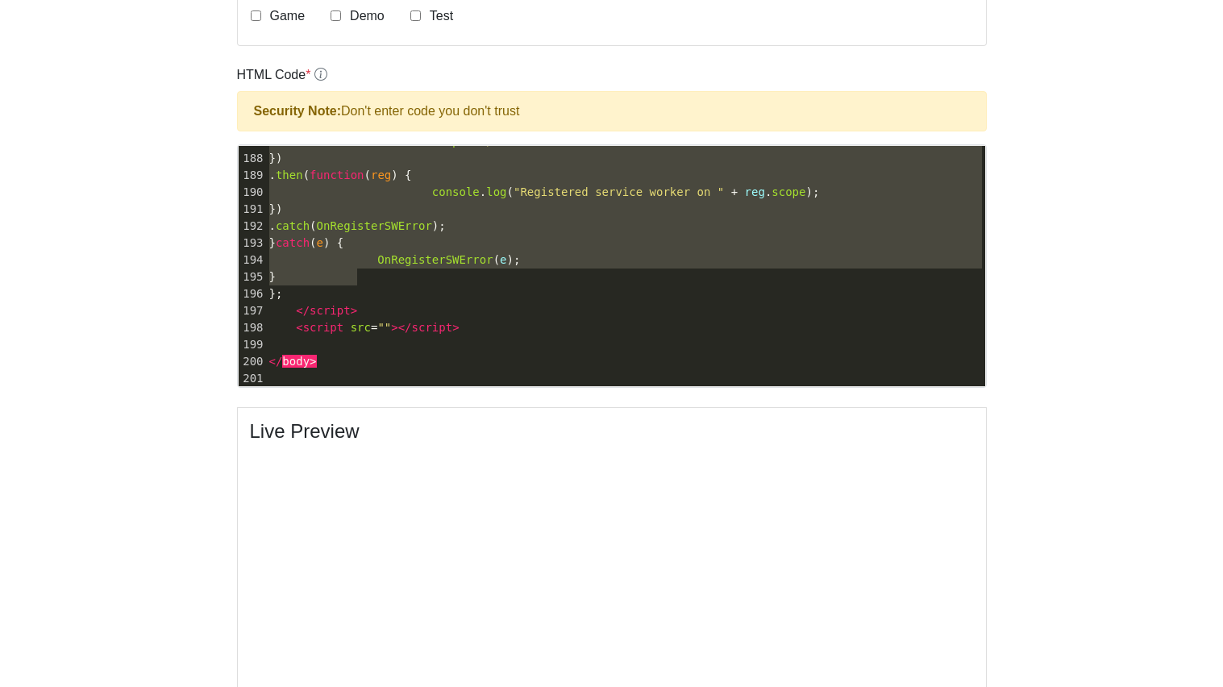
type textarea "<!-- Ultimate Game Stash file--> <!-- For the regularly updating doc go to http…"
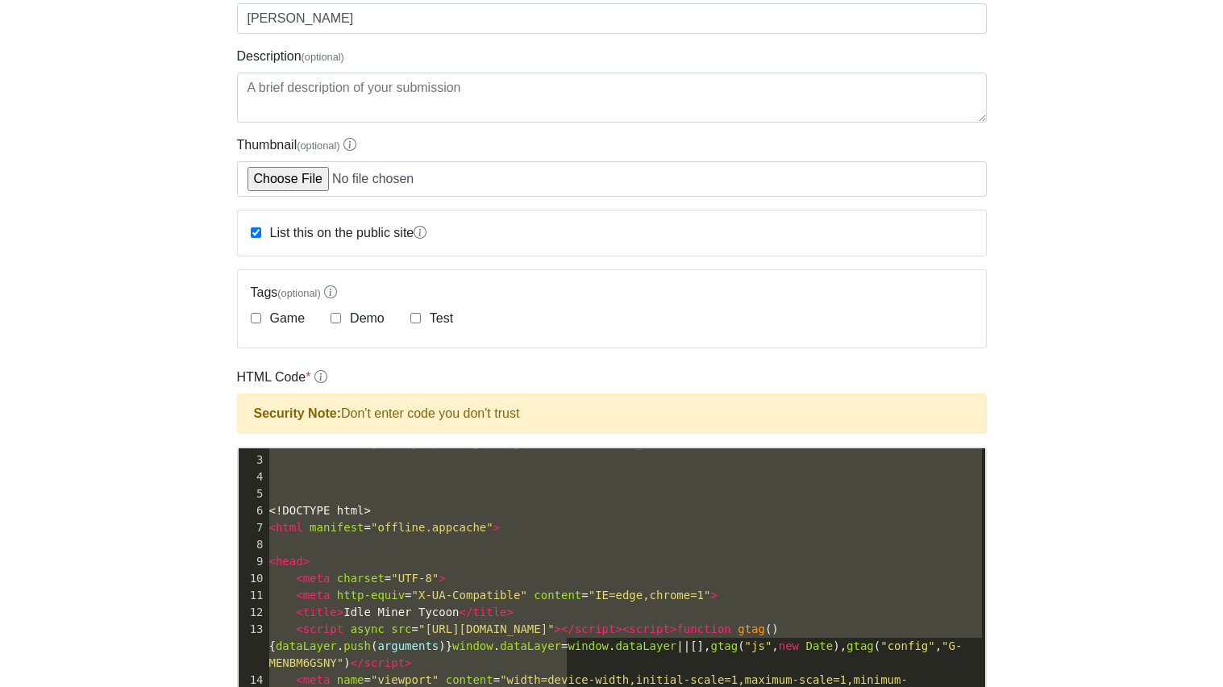
type textarea "<!-- Ultimate Game Stash file--> <!-- For the regularly updating doc go to http…"
drag, startPoint x: 270, startPoint y: 613, endPoint x: 1221, endPoint y: 610, distance: 951.4
click at [1221, 610] on body "CodeTester Assessment Tool Widget Contact Dashboard Logout Edit Carson Hansen S…" at bounding box center [611, 545] width 1223 height 1384
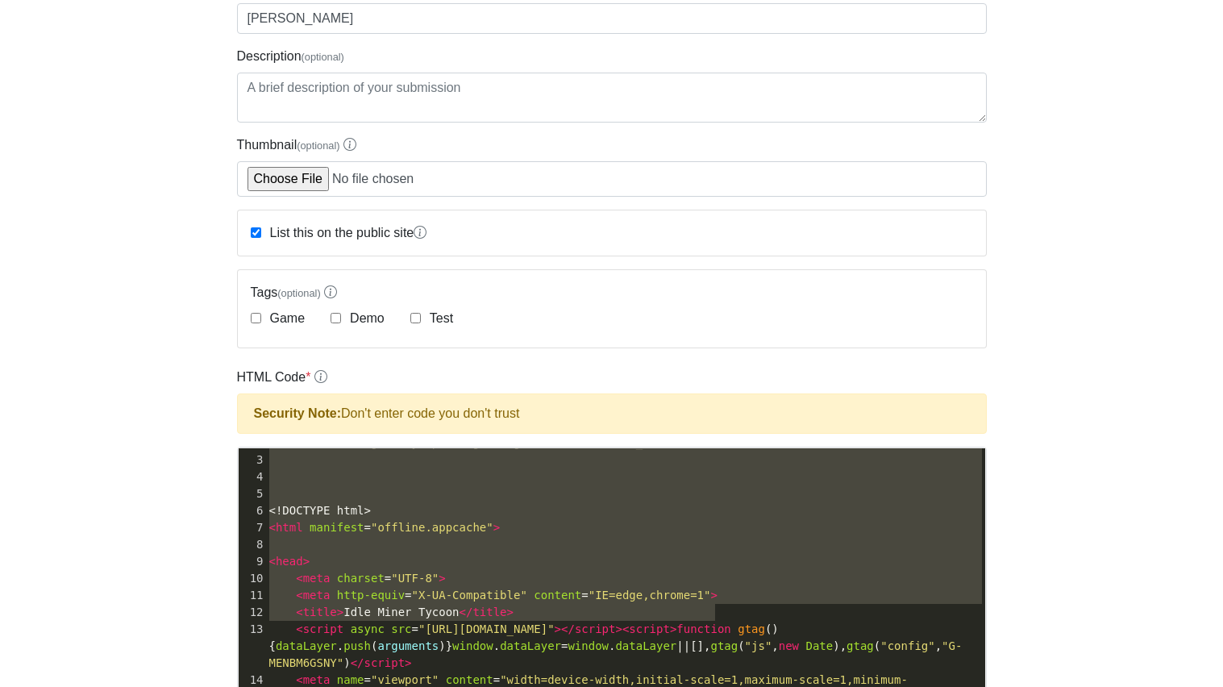
click at [1095, 593] on body "CodeTester Assessment Tool Widget Contact Dashboard Logout Edit Carson Hansen S…" at bounding box center [611, 545] width 1223 height 1384
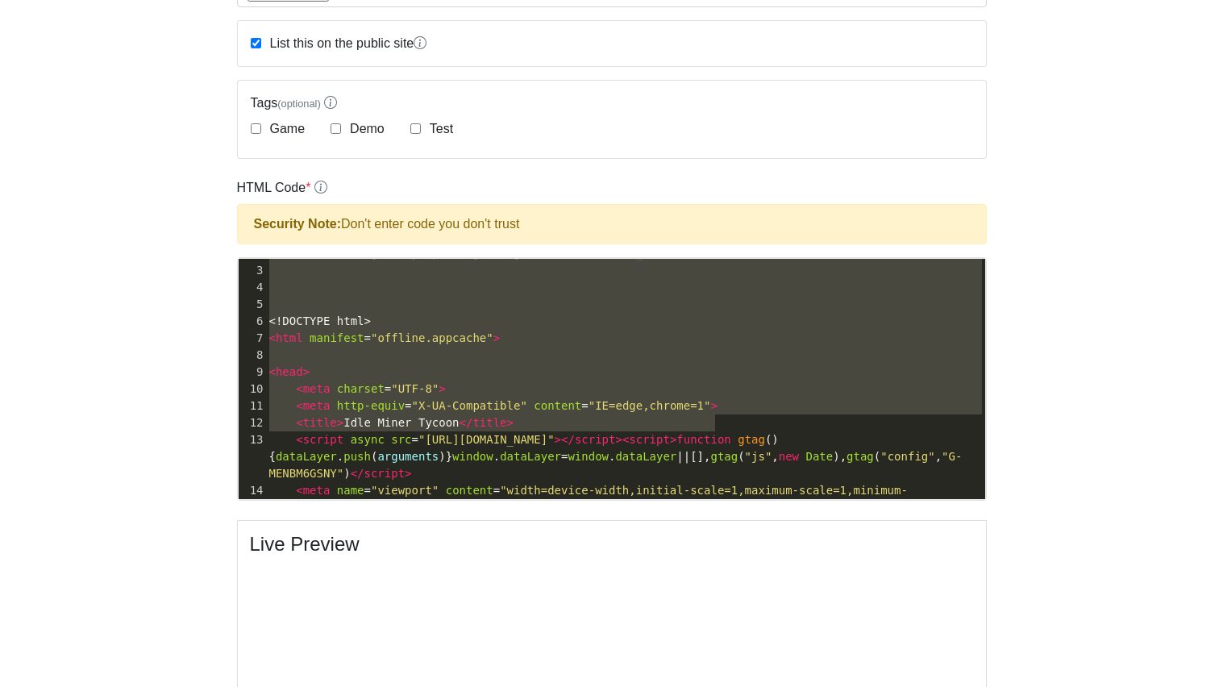
click at [210, 326] on body "CodeTester Assessment Tool Widget Contact Dashboard Logout Edit Carson Hansen S…" at bounding box center [611, 356] width 1223 height 1384
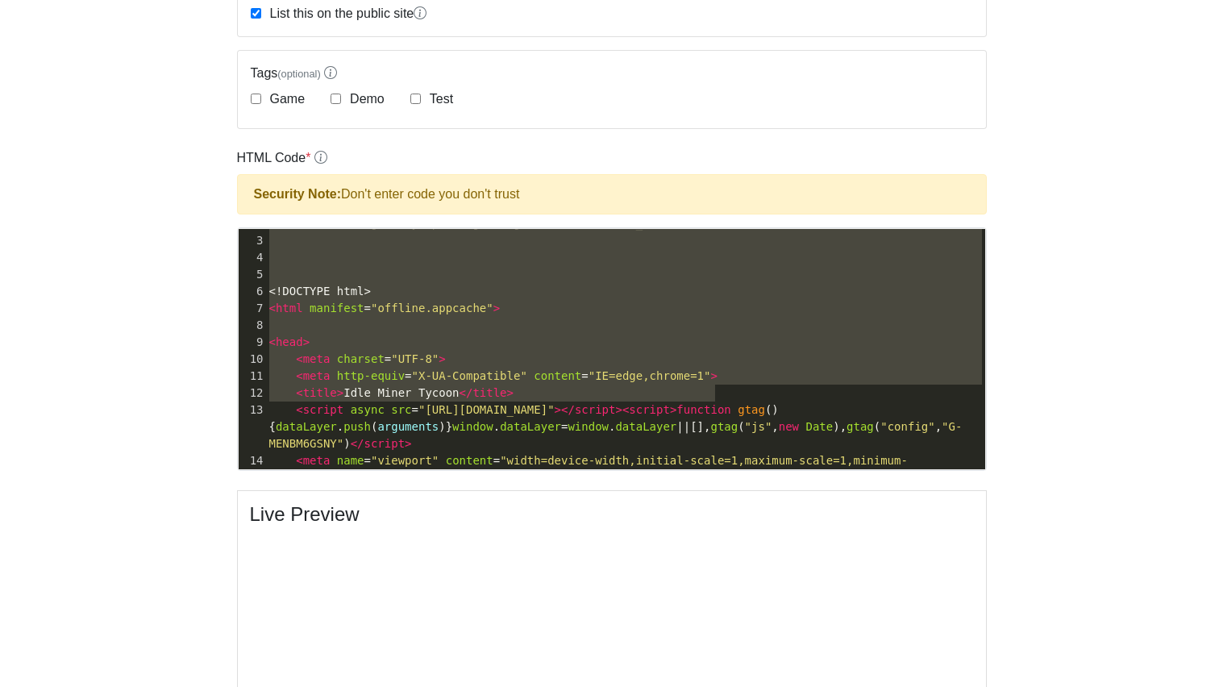
click at [152, 304] on body "CodeTester Assessment Tool Widget Contact Dashboard Logout Edit Carson Hansen S…" at bounding box center [611, 326] width 1223 height 1384
click at [339, 266] on pre "​" at bounding box center [625, 257] width 719 height 17
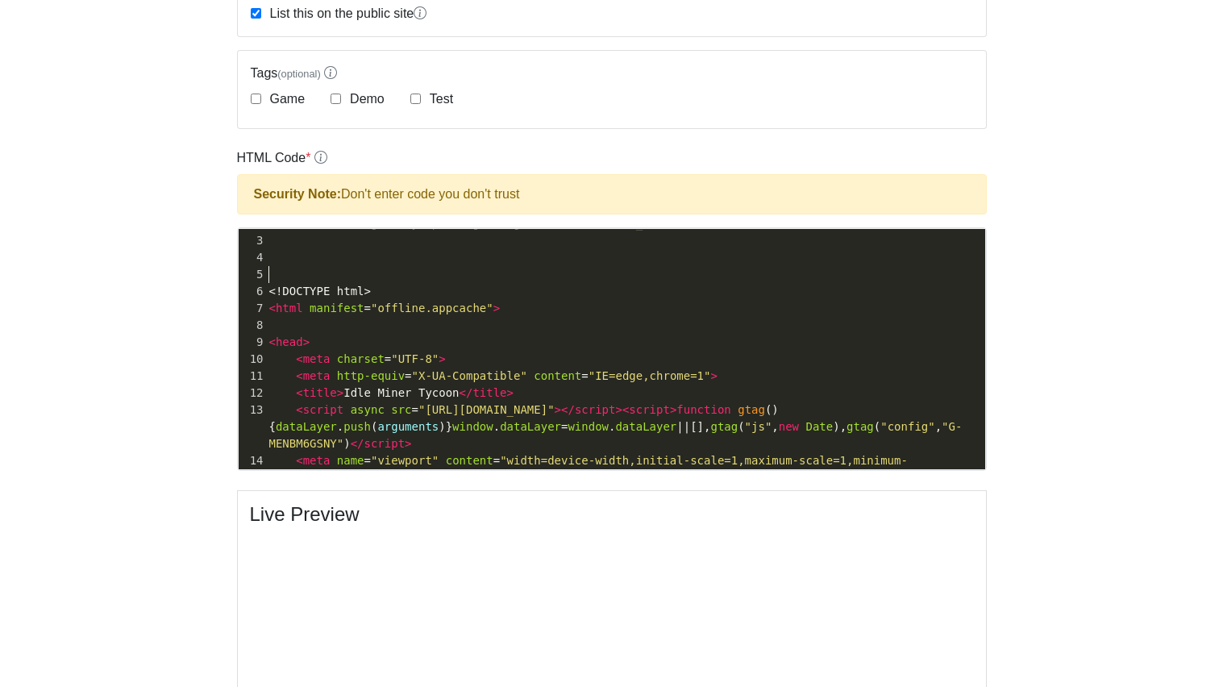
click at [339, 266] on pre "​" at bounding box center [625, 257] width 719 height 17
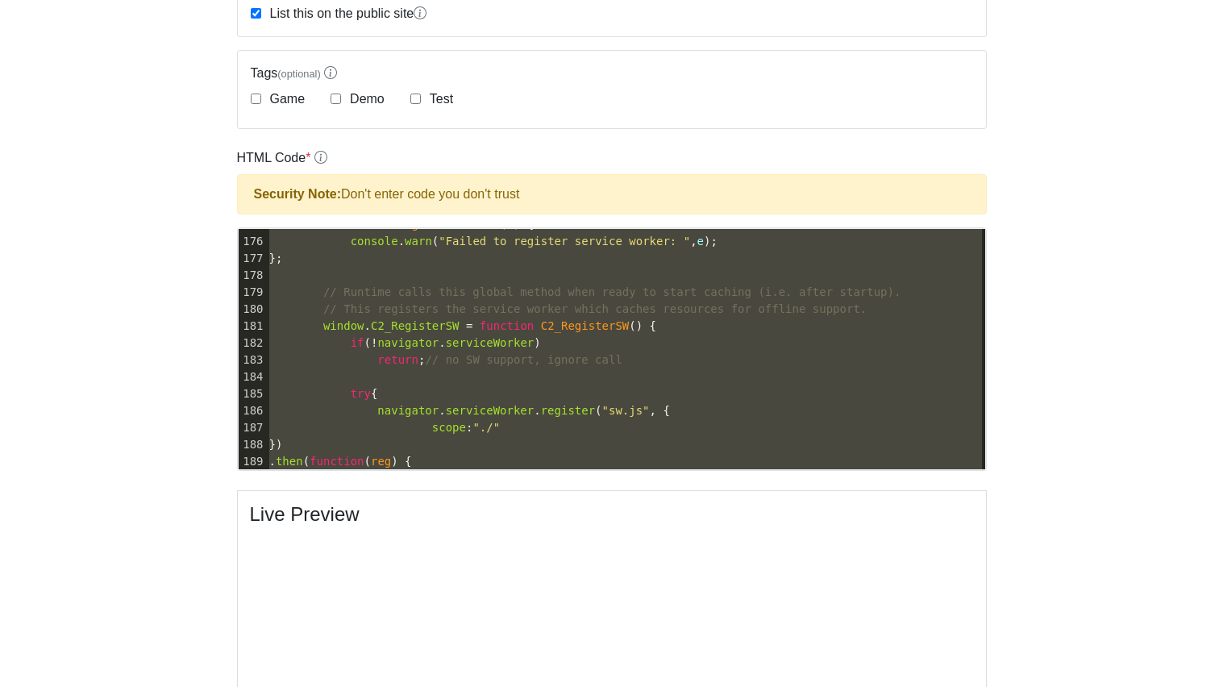
type textarea "<!-- For the regularly updating doc go to https://docs.google.com/document/d/1_…"
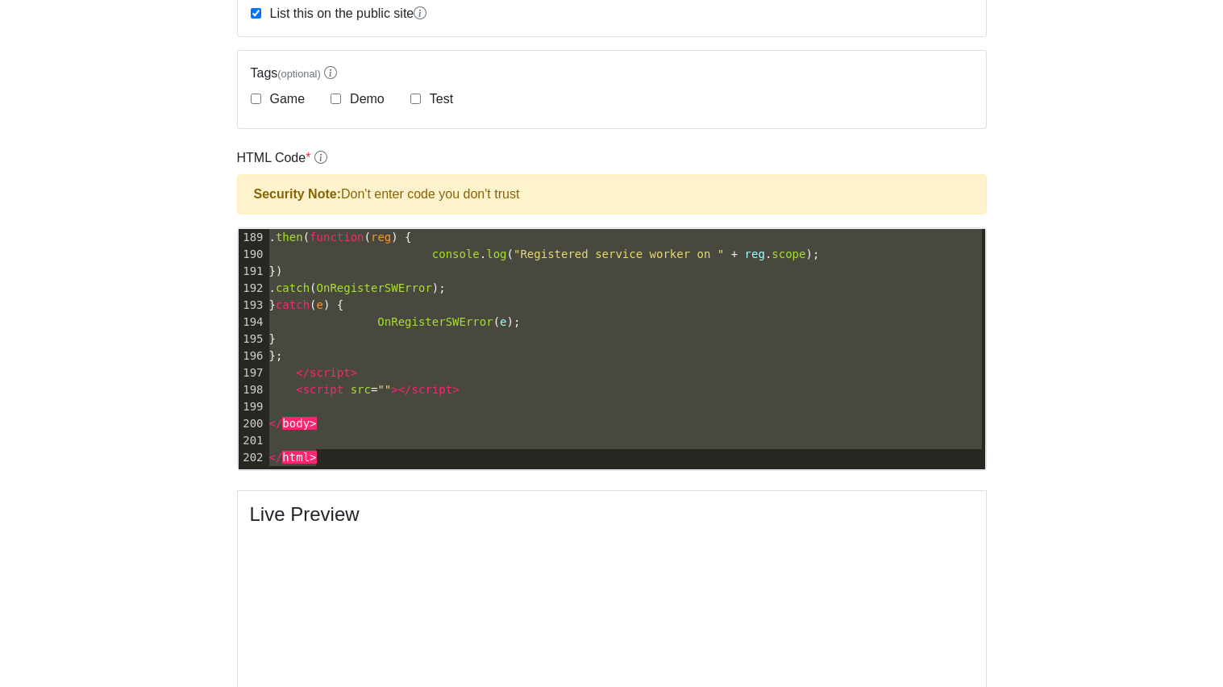
drag, startPoint x: 268, startPoint y: 245, endPoint x: 553, endPoint y: 492, distance: 376.6
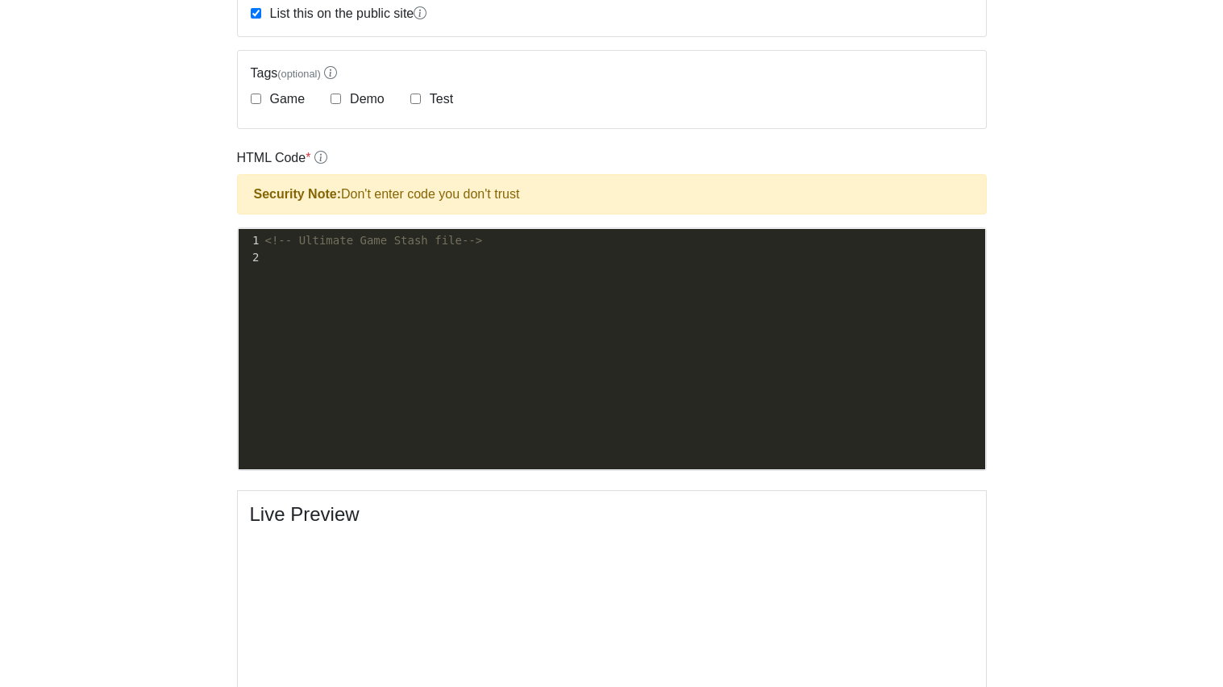
click at [489, 248] on pre "<!-- Ultimate Game Stash file-->" at bounding box center [623, 240] width 723 height 17
type textarea "jfeiduhbnivdguhbn9rudbhnird"
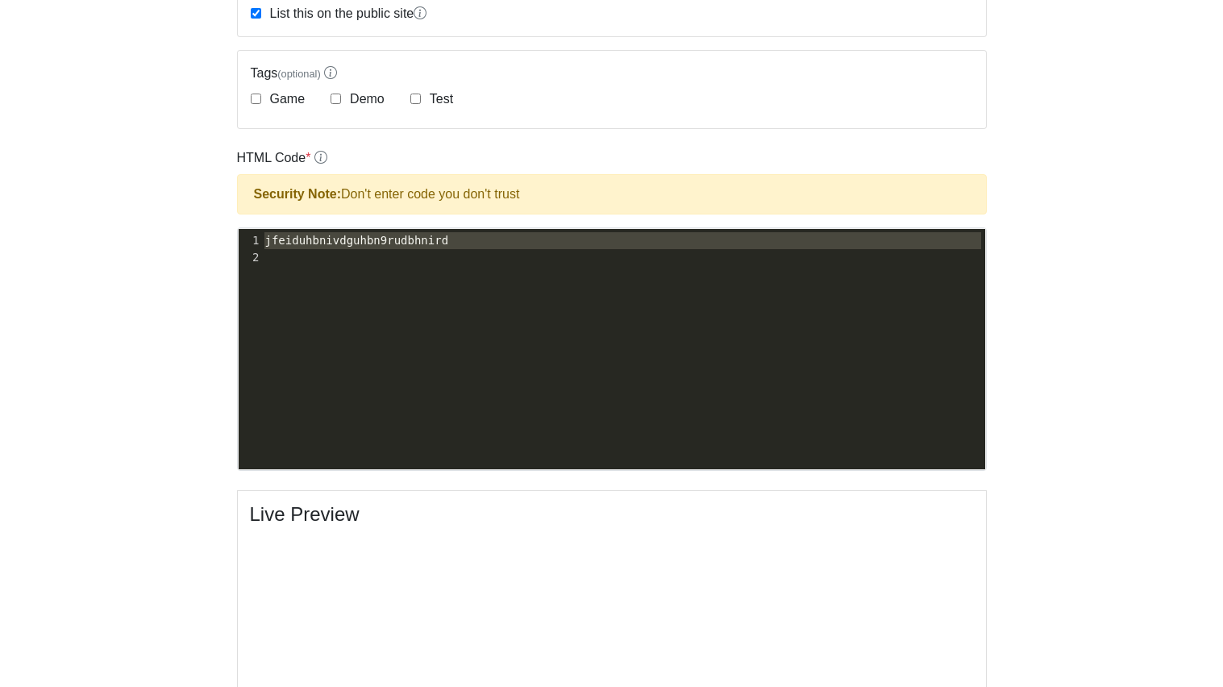
drag, startPoint x: 454, startPoint y: 255, endPoint x: 181, endPoint y: 243, distance: 272.8
click at [181, 243] on body "CodeTester Assessment Tool Widget Contact Dashboard Logout Edit Carson Hansen S…" at bounding box center [611, 326] width 1223 height 1384
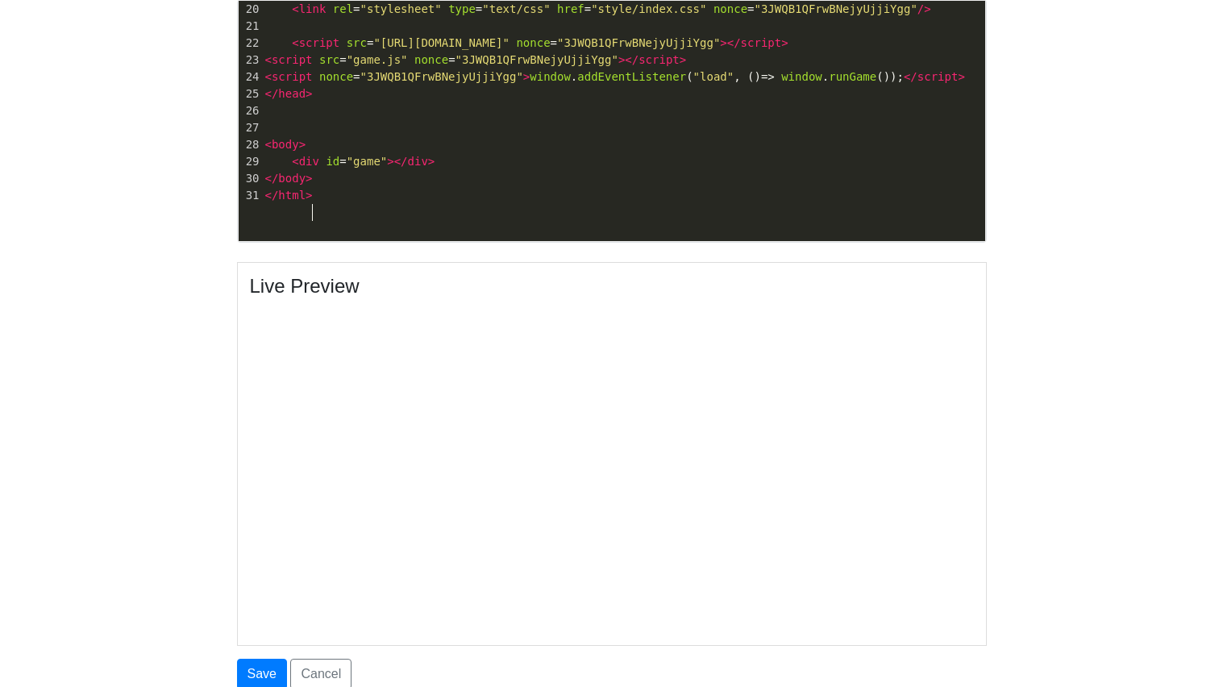
scroll to position [223, 0]
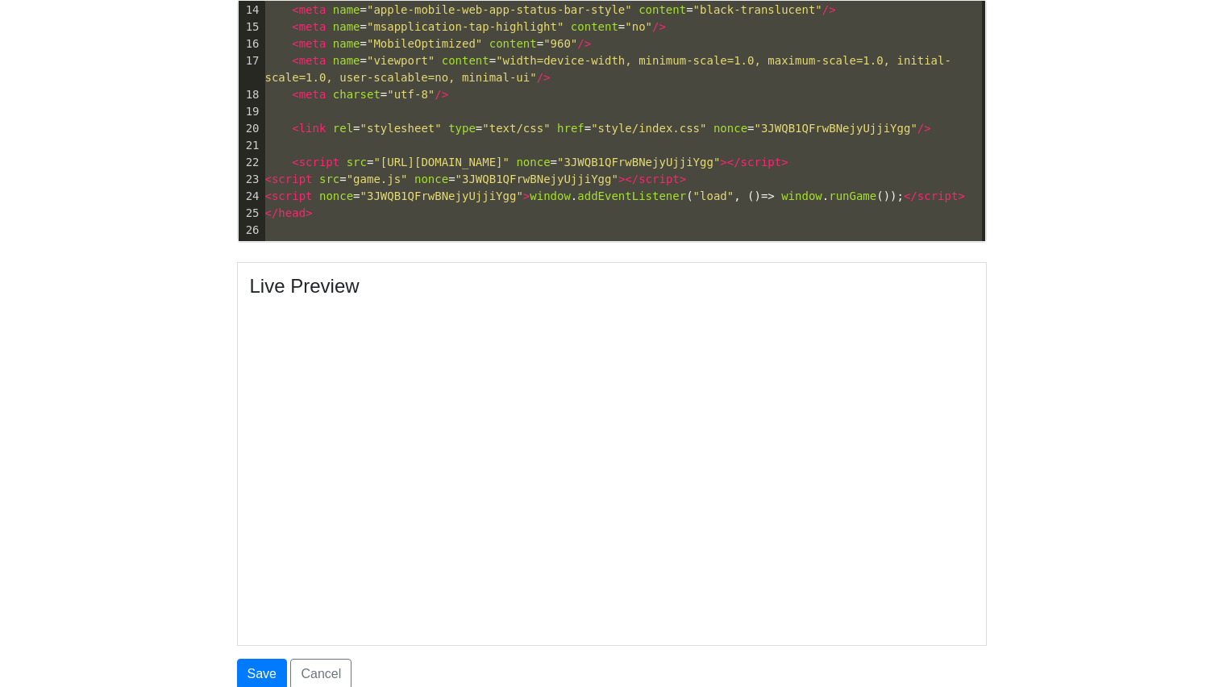
type textarea "<meta name="apple-mobile-web-app-capable" content="yes"/> <meta name="apple-tou…"
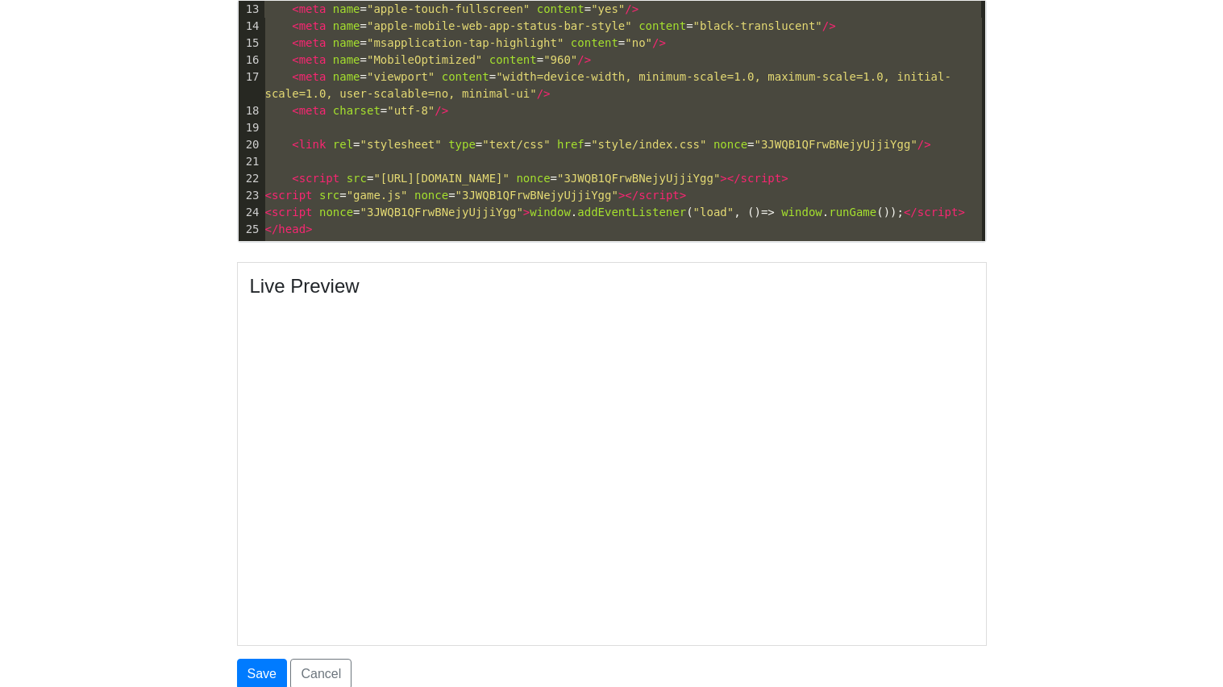
drag, startPoint x: 352, startPoint y: 85, endPoint x: 234, endPoint y: 0, distance: 145.0
click at [234, 0] on div "Edit Carson Hansen Site Name * Carson Hansen Description (optional) Thumbnail (…" at bounding box center [612, 127] width 774 height 1325
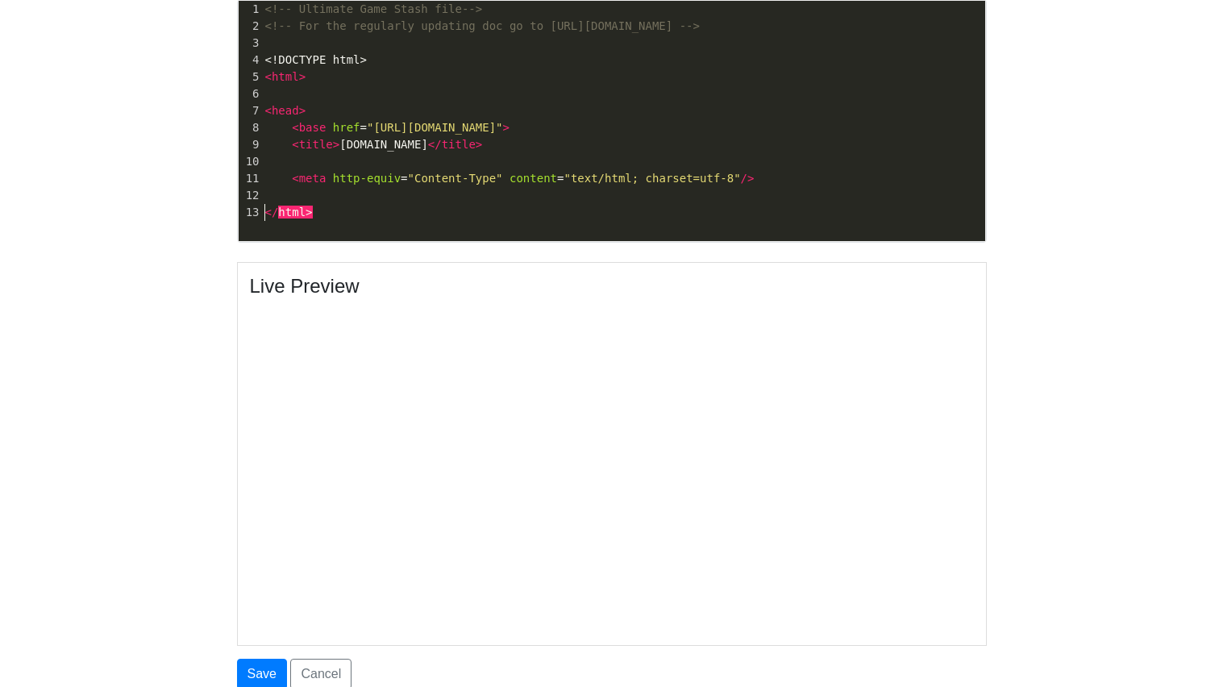
scroll to position [0, 0]
click at [378, 139] on pre "< base href = "https://cdn.jsdelivr.net/gh/bubbls/youtube-playables@main/harves…" at bounding box center [623, 131] width 723 height 17
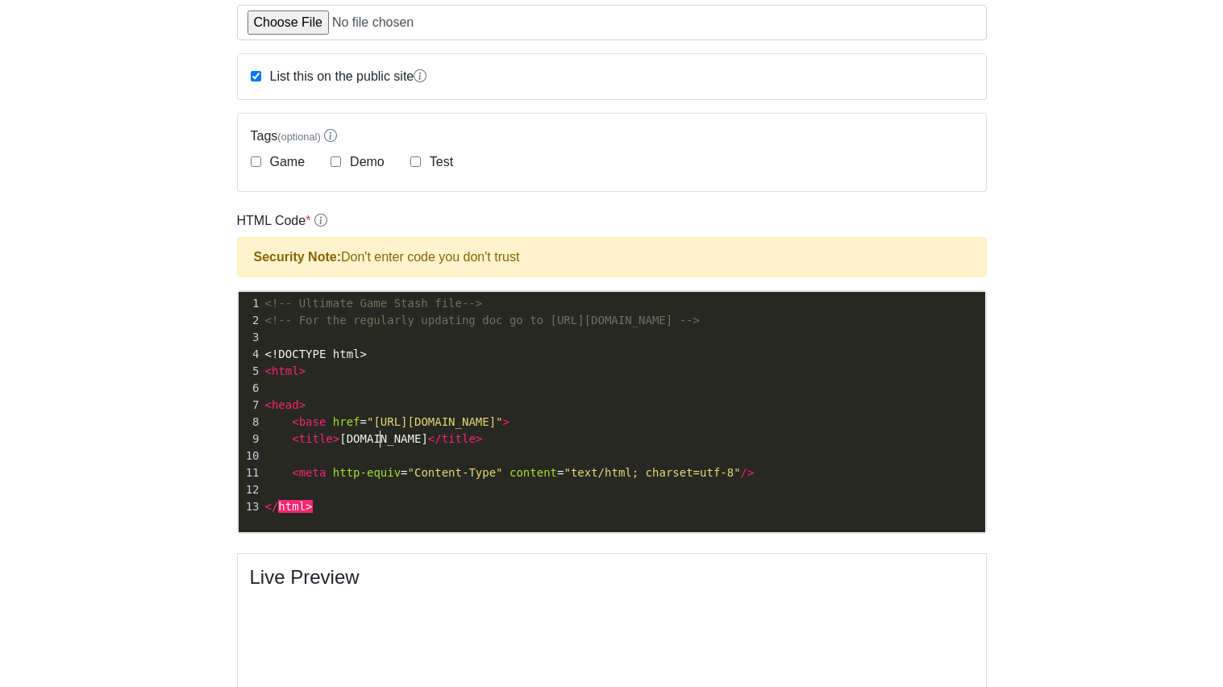
scroll to position [302, 0]
type textarea "<!-- Ultimate Game Stash file--> <!-- For the regularly updating doc go to http…"
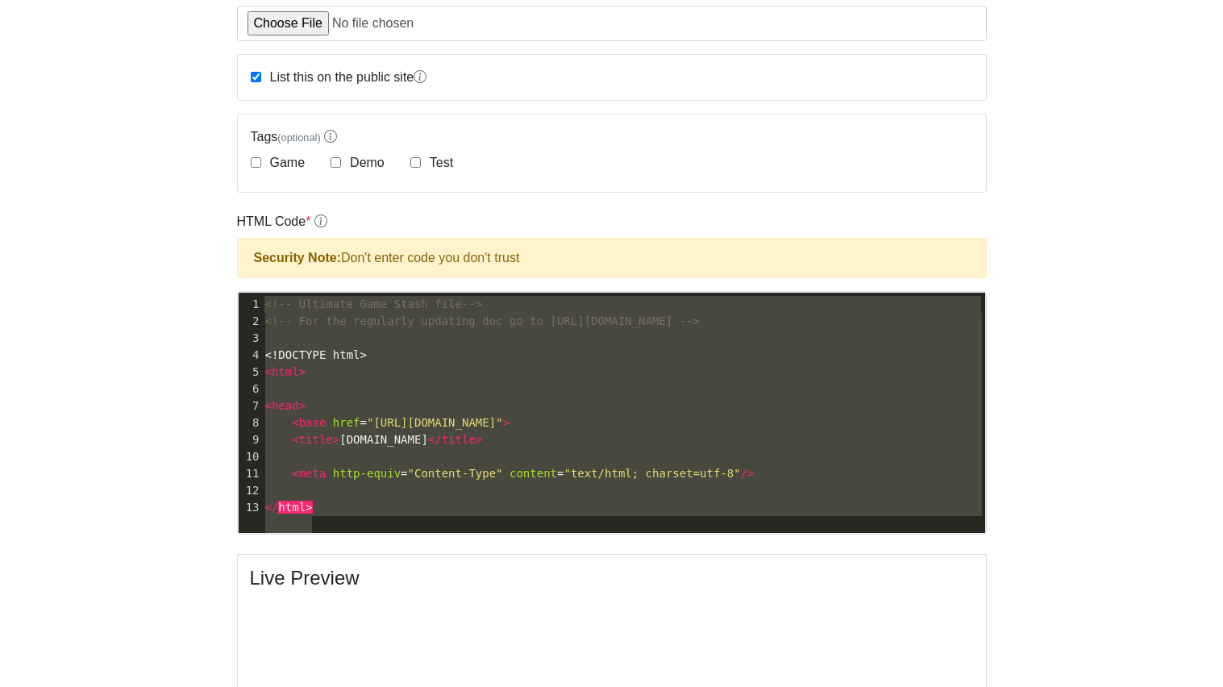
scroll to position [3, 0]
drag, startPoint x: 265, startPoint y: 303, endPoint x: 828, endPoint y: 586, distance: 629.9
click at [828, 586] on form "Site Name * Carson Hansen Description (optional) Thumbnail (optional) List this…" at bounding box center [612, 401] width 750 height 1159
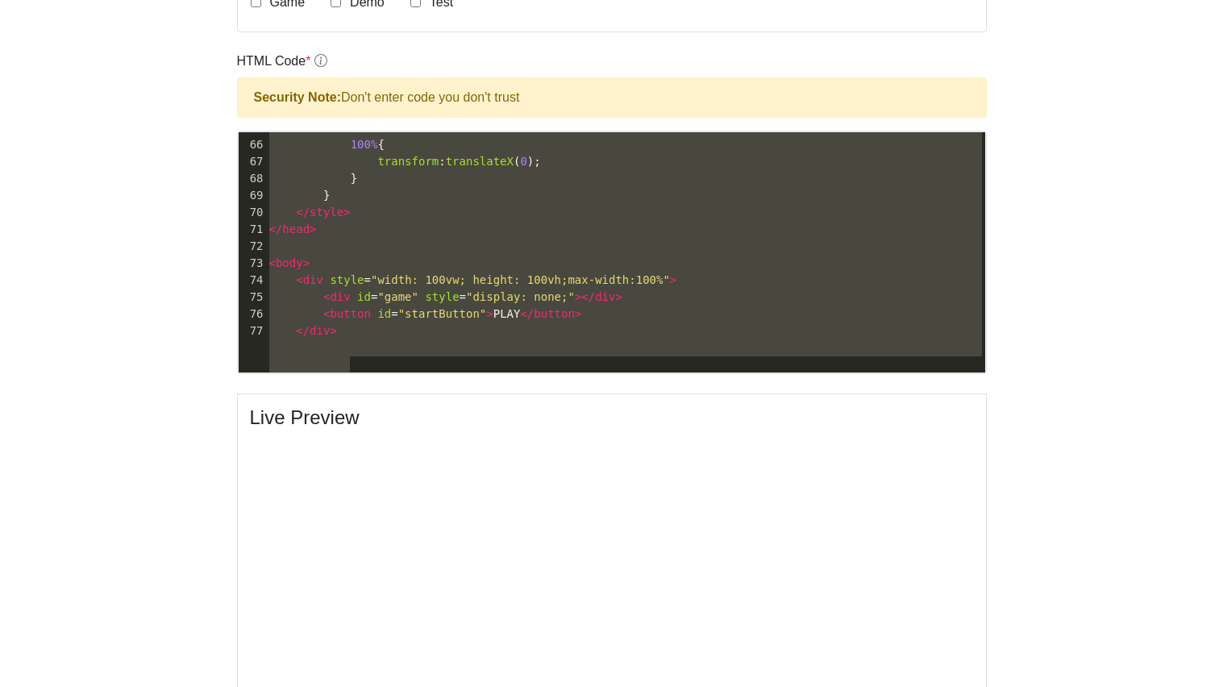
scroll to position [1202, 0]
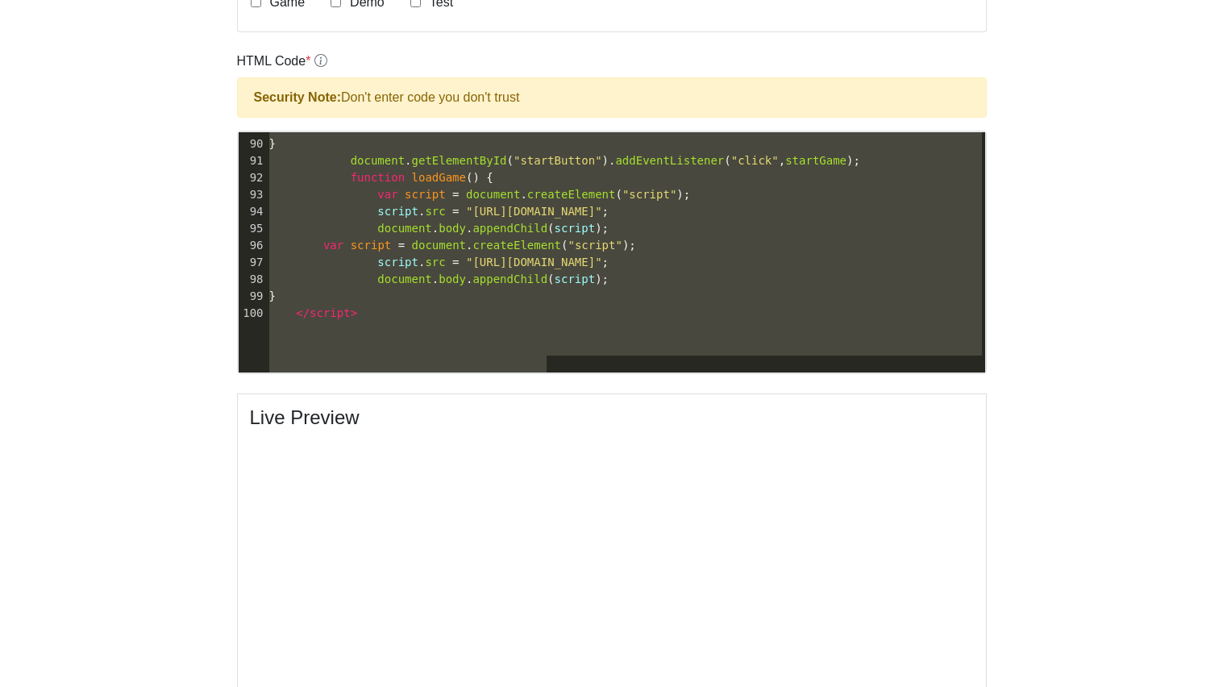
type textarea "<html> <!-- Ultimate Game Stash file--> <!-- For the regularly updating doc go …"
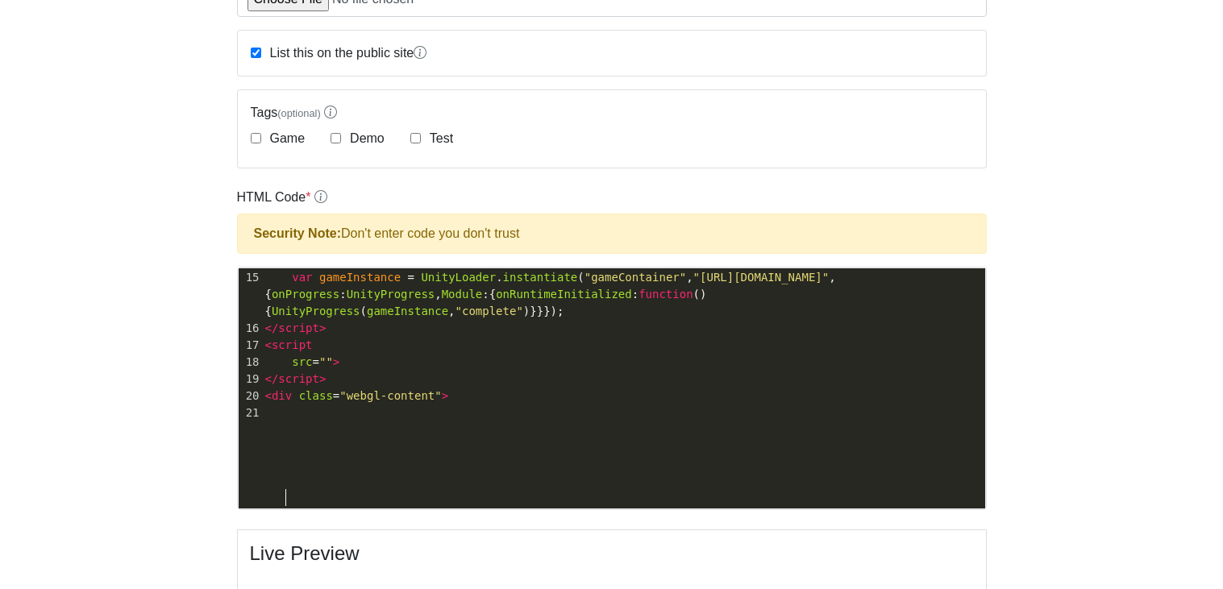
scroll to position [269, 0]
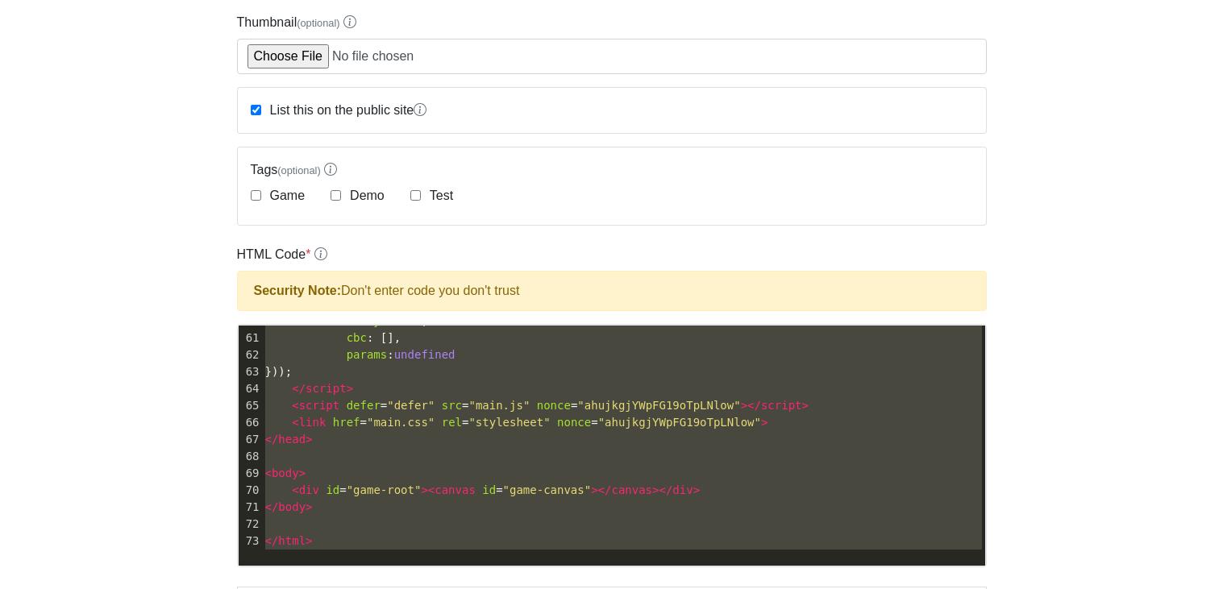
type textarea "<!-- Ultimate Game Stash file--> <!-- For the regularly updating doc go to http…"
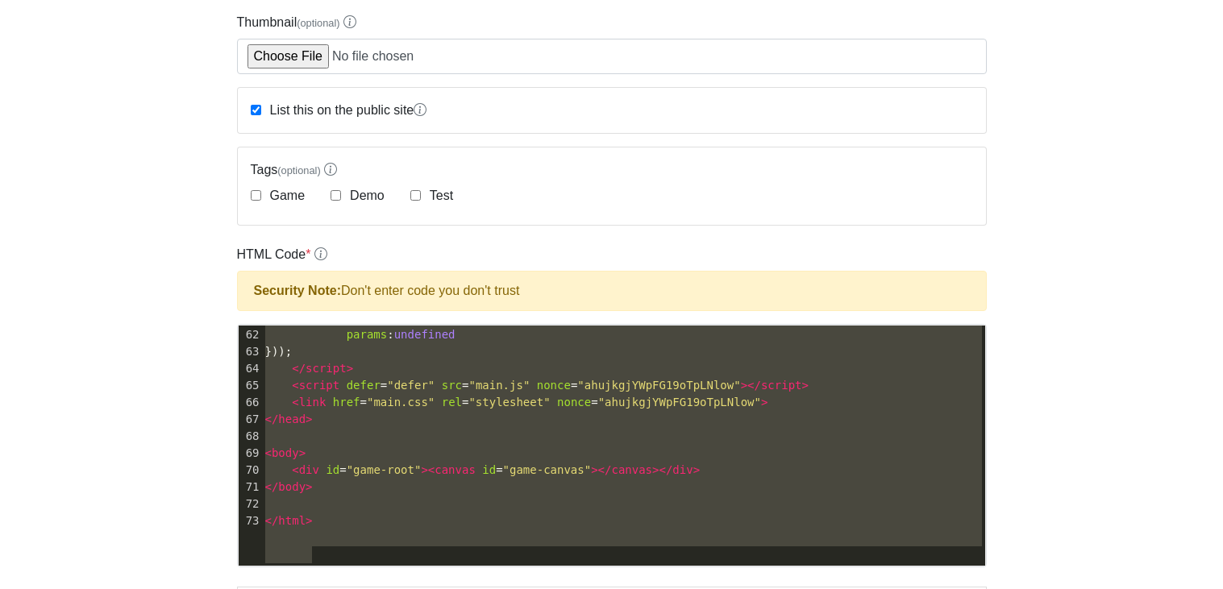
drag, startPoint x: 261, startPoint y: 341, endPoint x: 740, endPoint y: 589, distance: 539.1
click at [740, 589] on form "Site Name * Carson Hansen Description (optional) Thumbnail (optional) List this…" at bounding box center [612, 434] width 750 height 1159
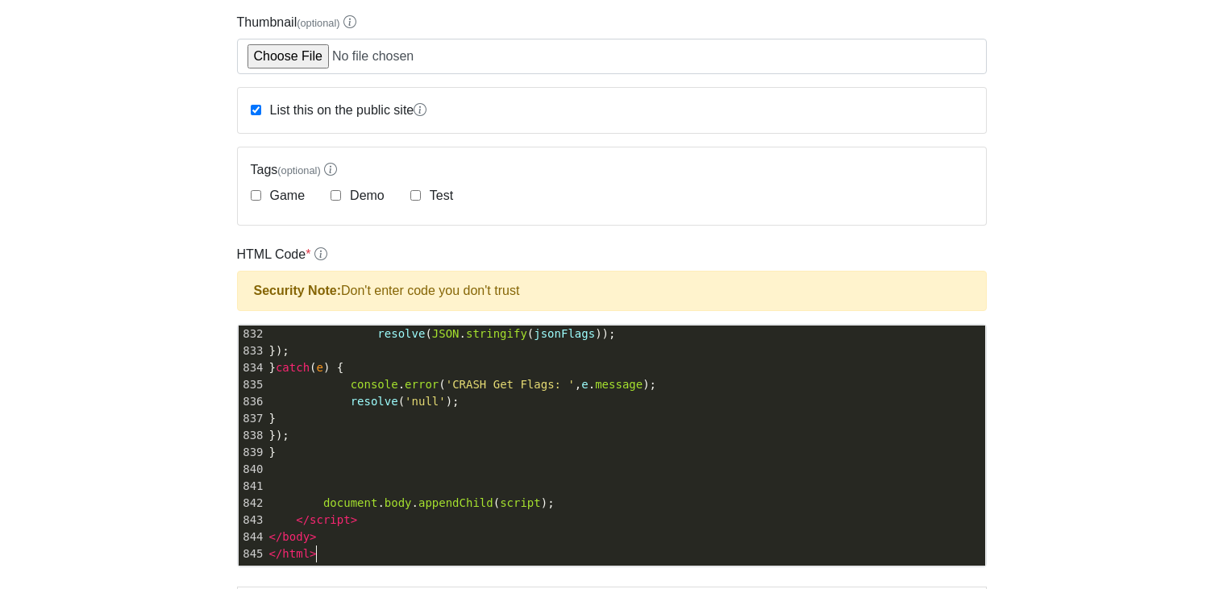
scroll to position [832, 0]
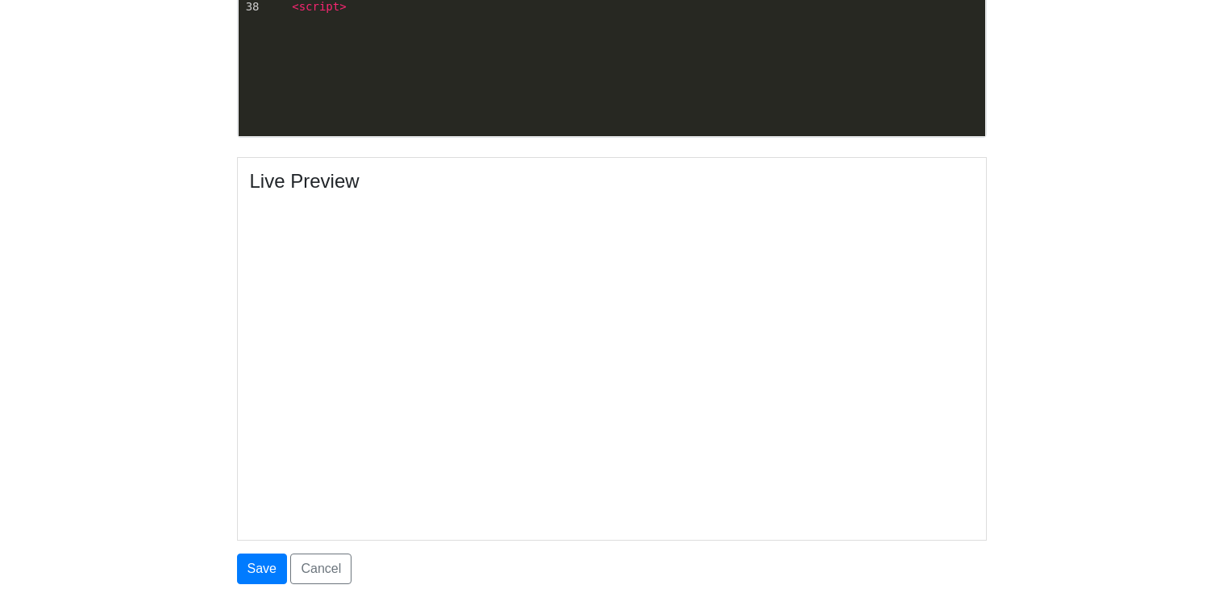
scroll to position [832, 0]
